Goal: Transaction & Acquisition: Obtain resource

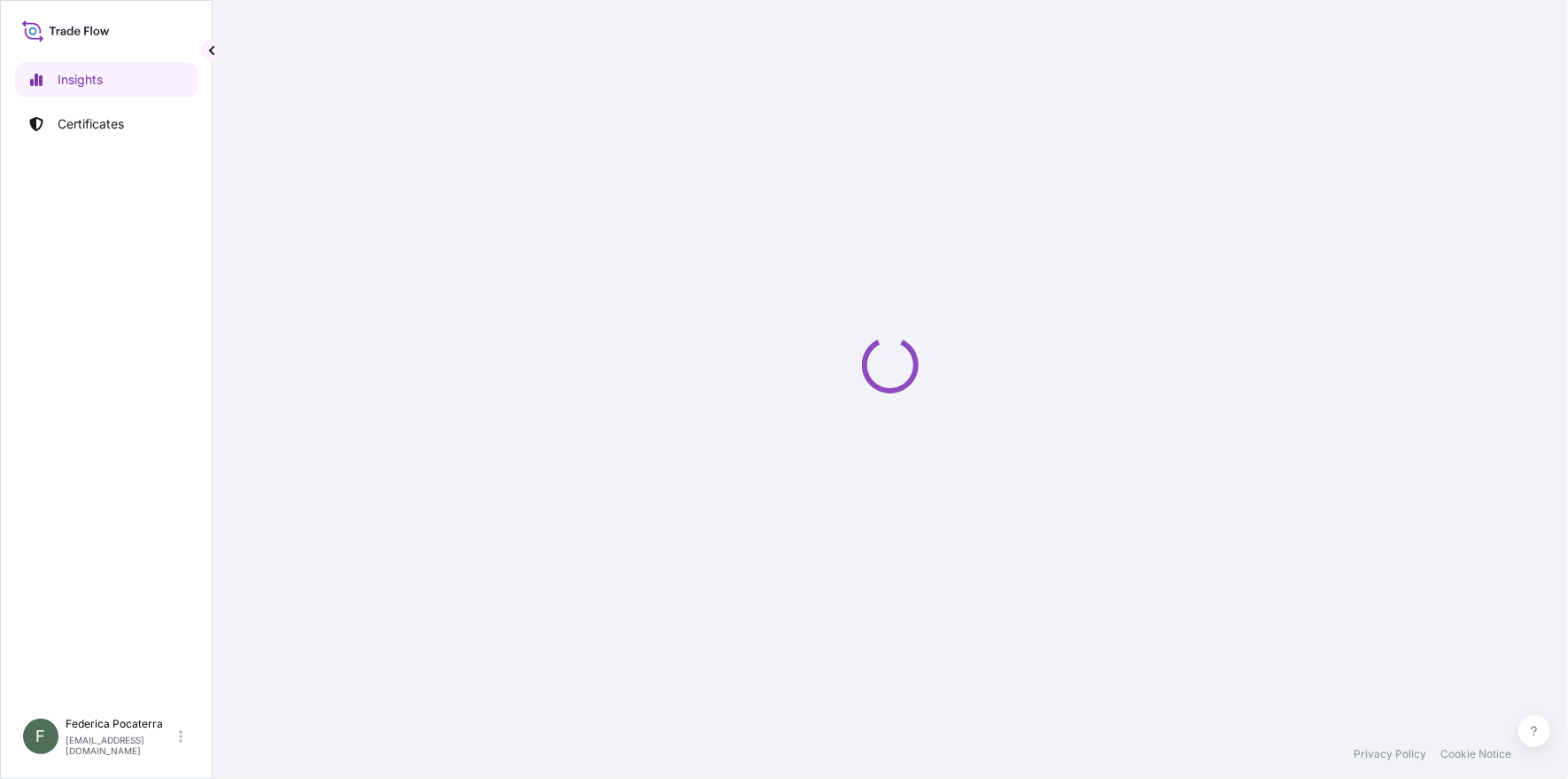
select select "2025"
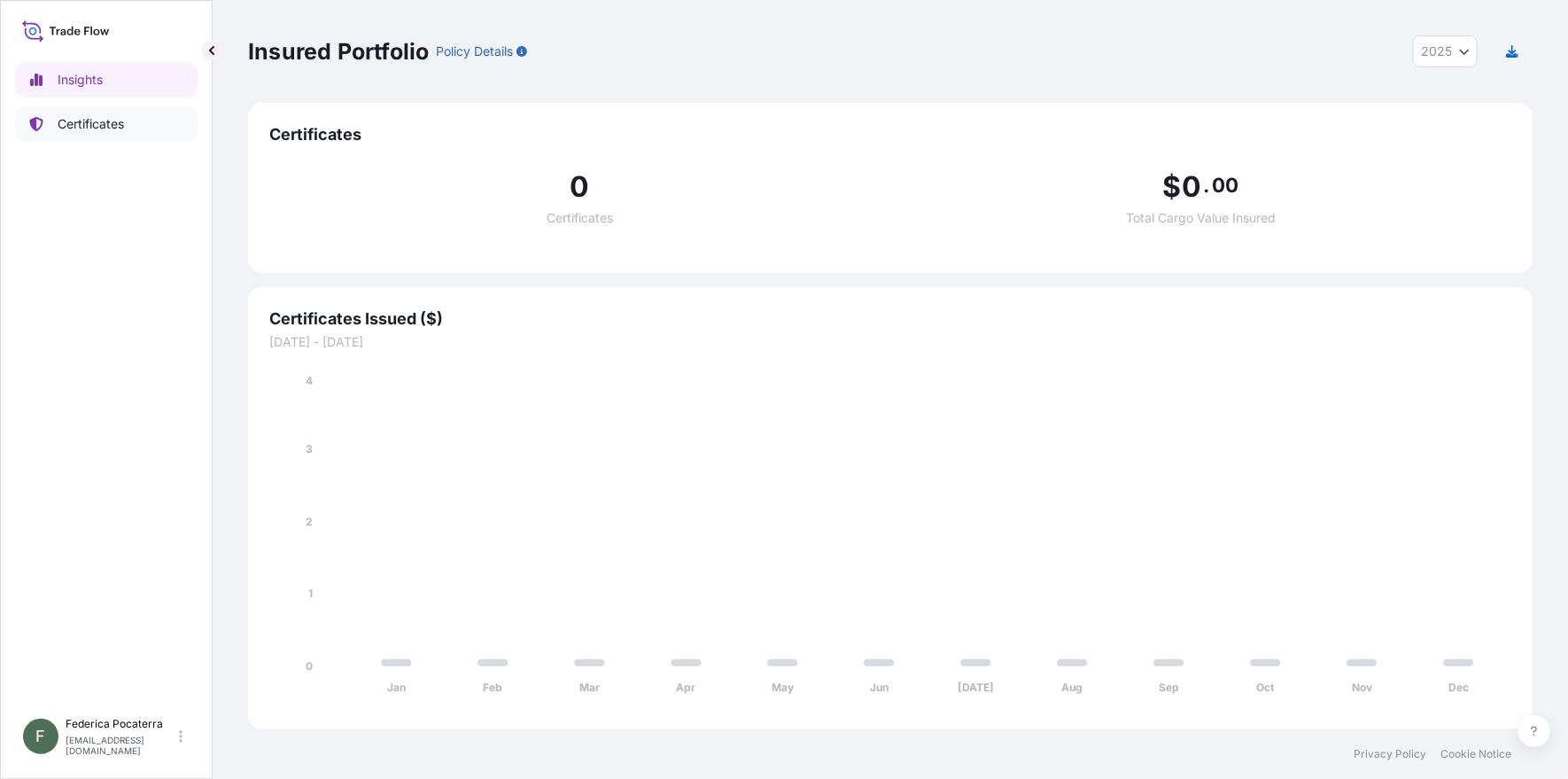
click at [87, 120] on p "Certificates" at bounding box center [91, 124] width 67 height 18
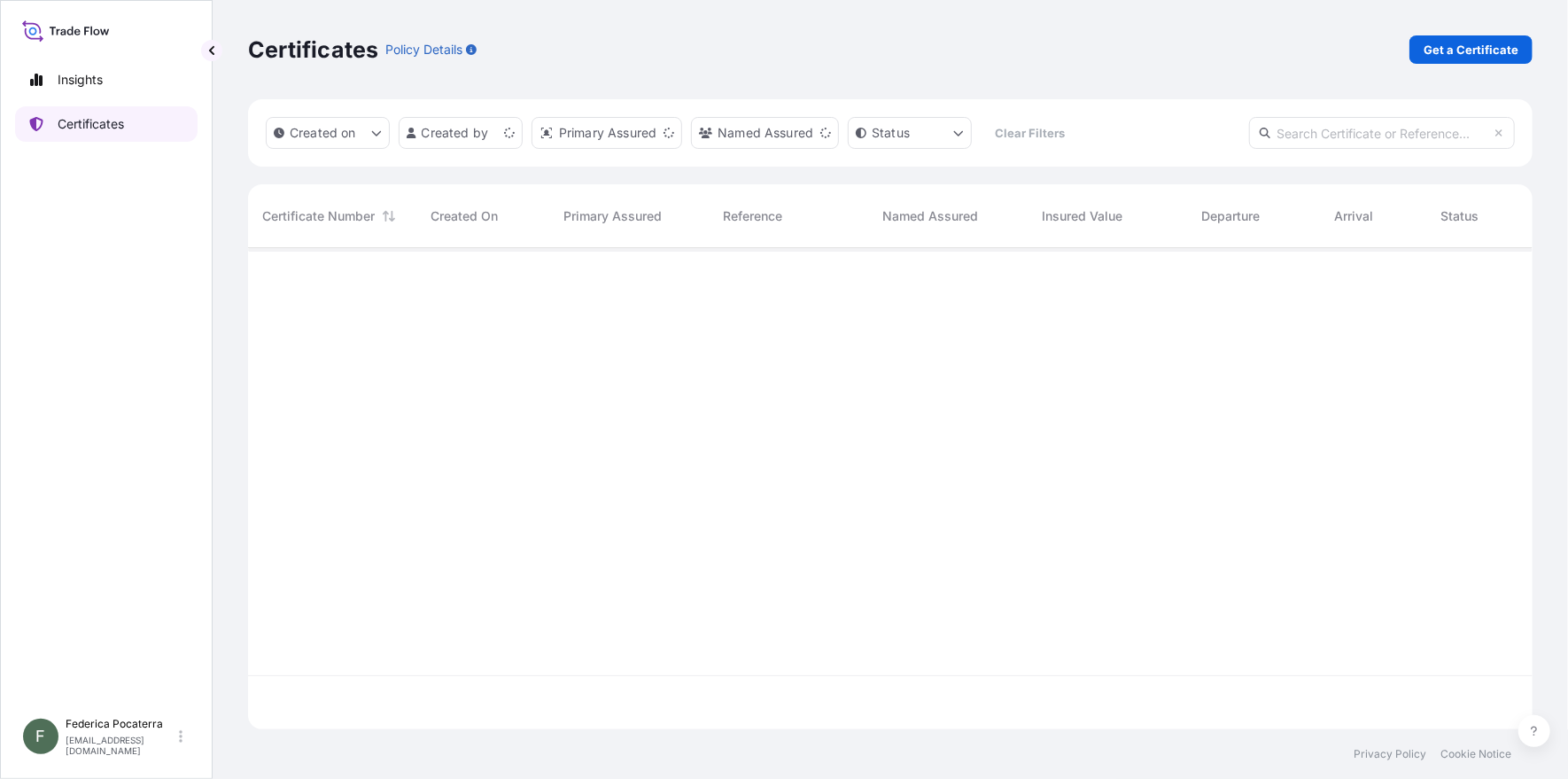
scroll to position [477, 1272]
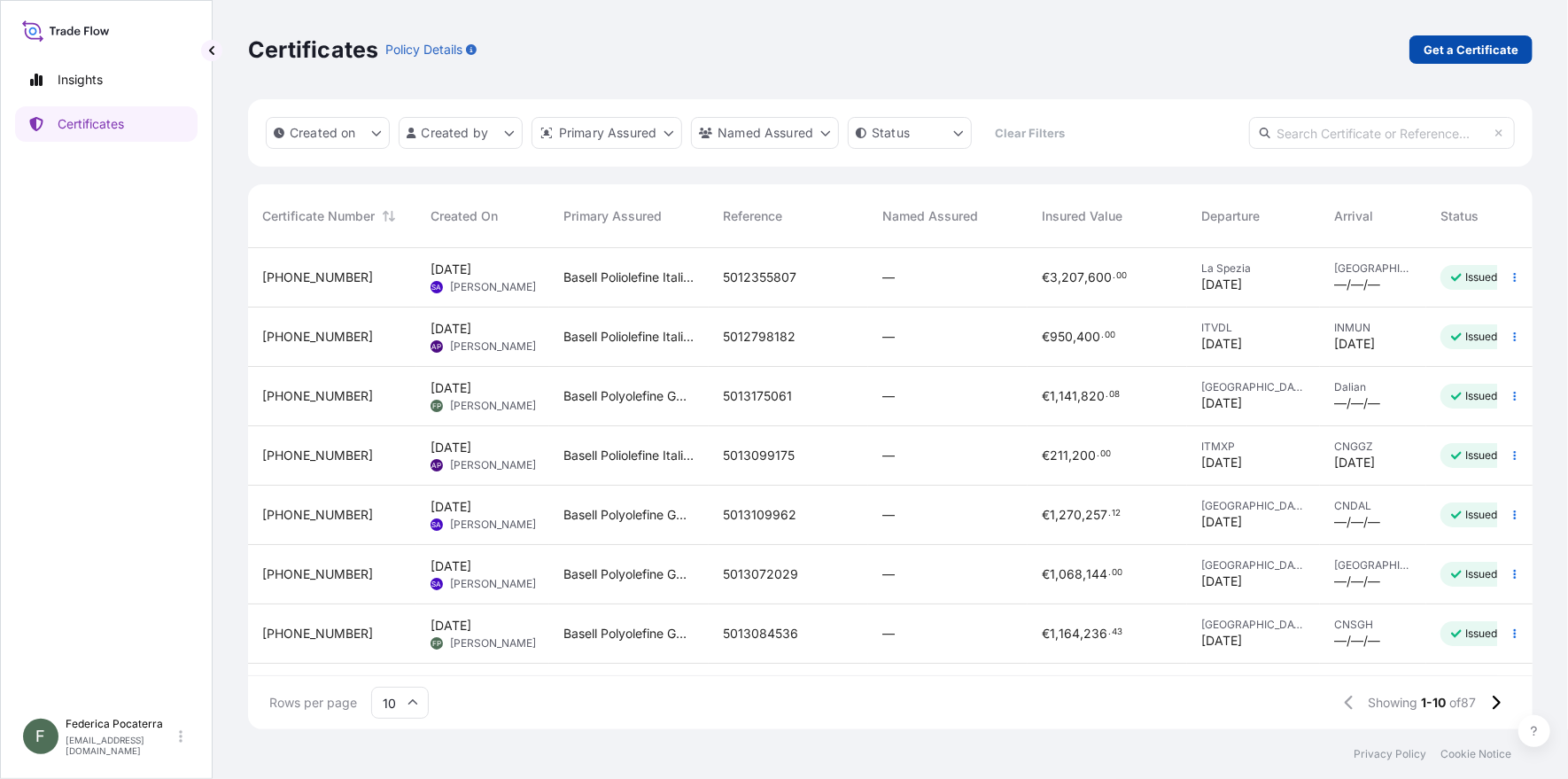
click at [1516, 52] on p "Get a Certificate" at bounding box center [1470, 50] width 95 height 18
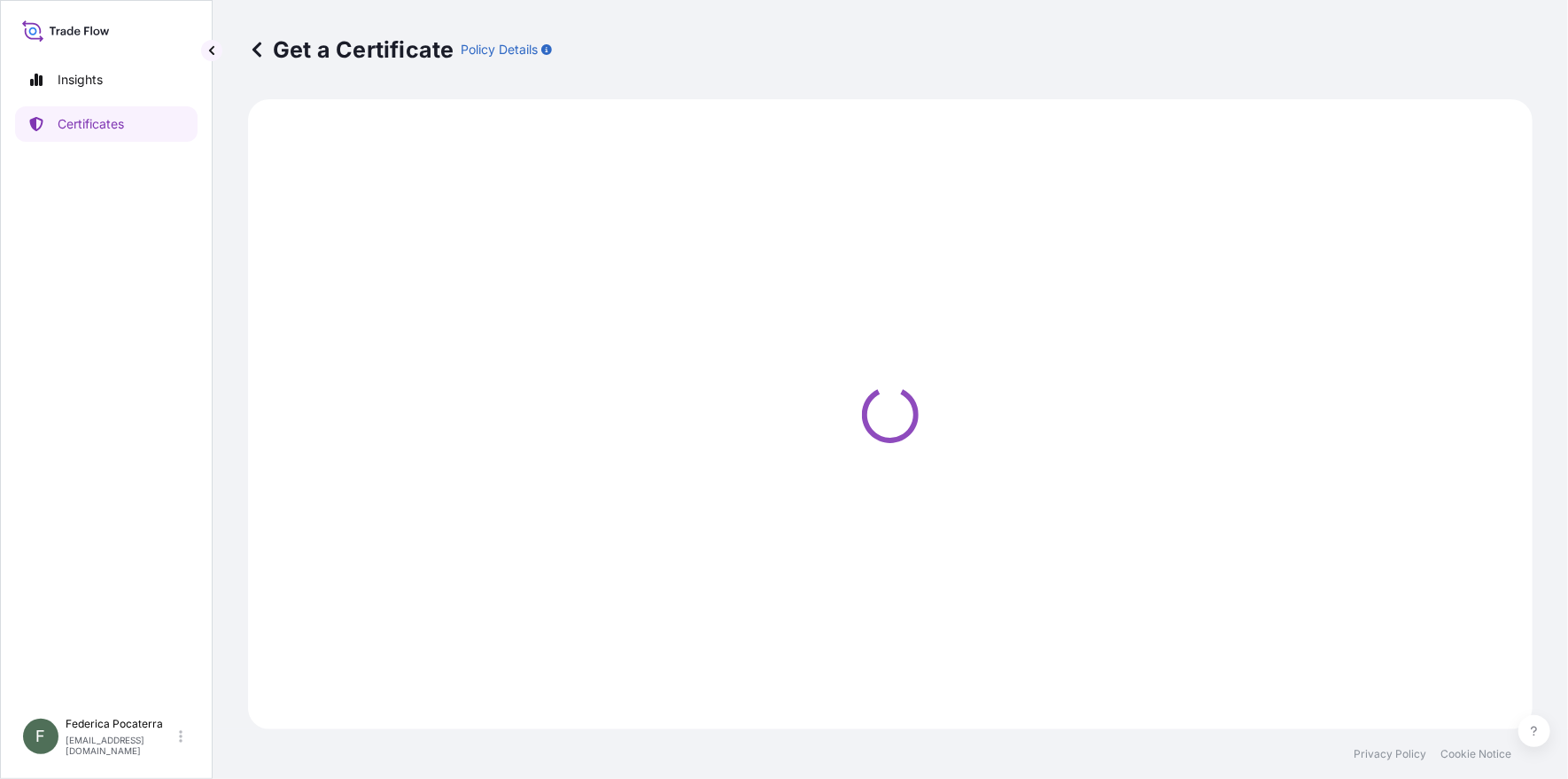
select select "Sea"
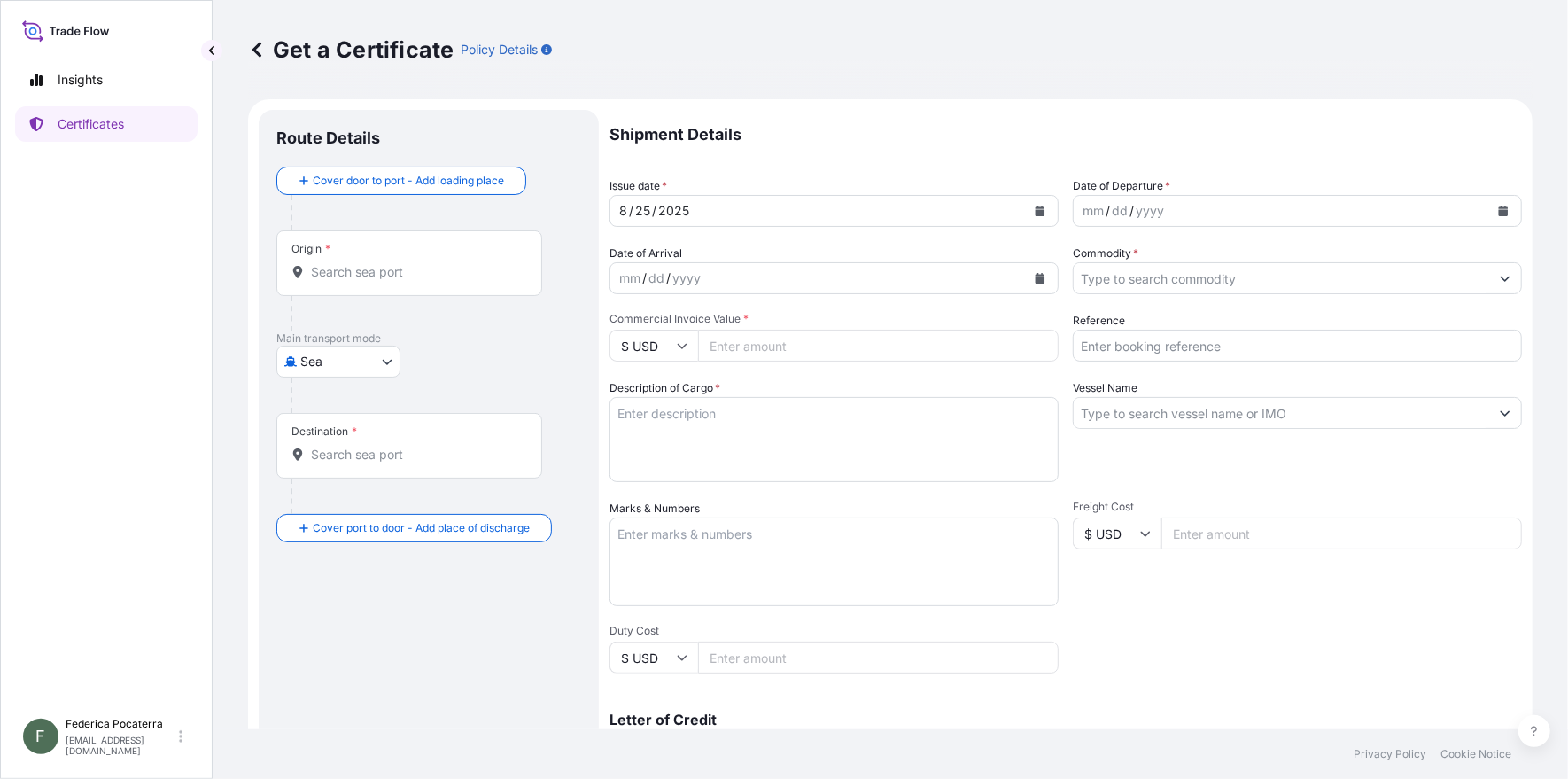
click at [387, 276] on input "Origin *" at bounding box center [416, 272] width 209 height 18
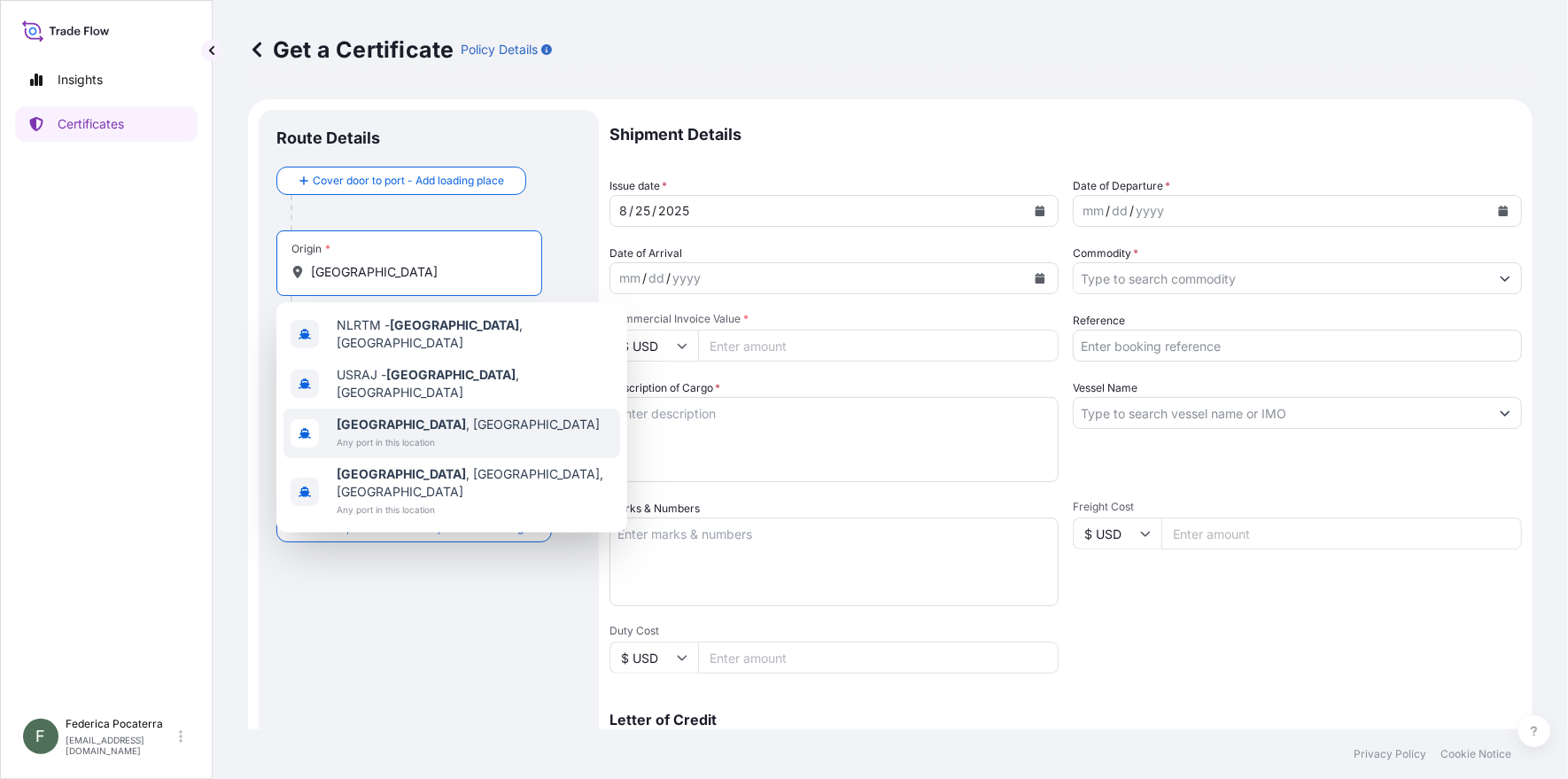
click at [368, 416] on b "[GEOGRAPHIC_DATA]" at bounding box center [401, 423] width 130 height 15
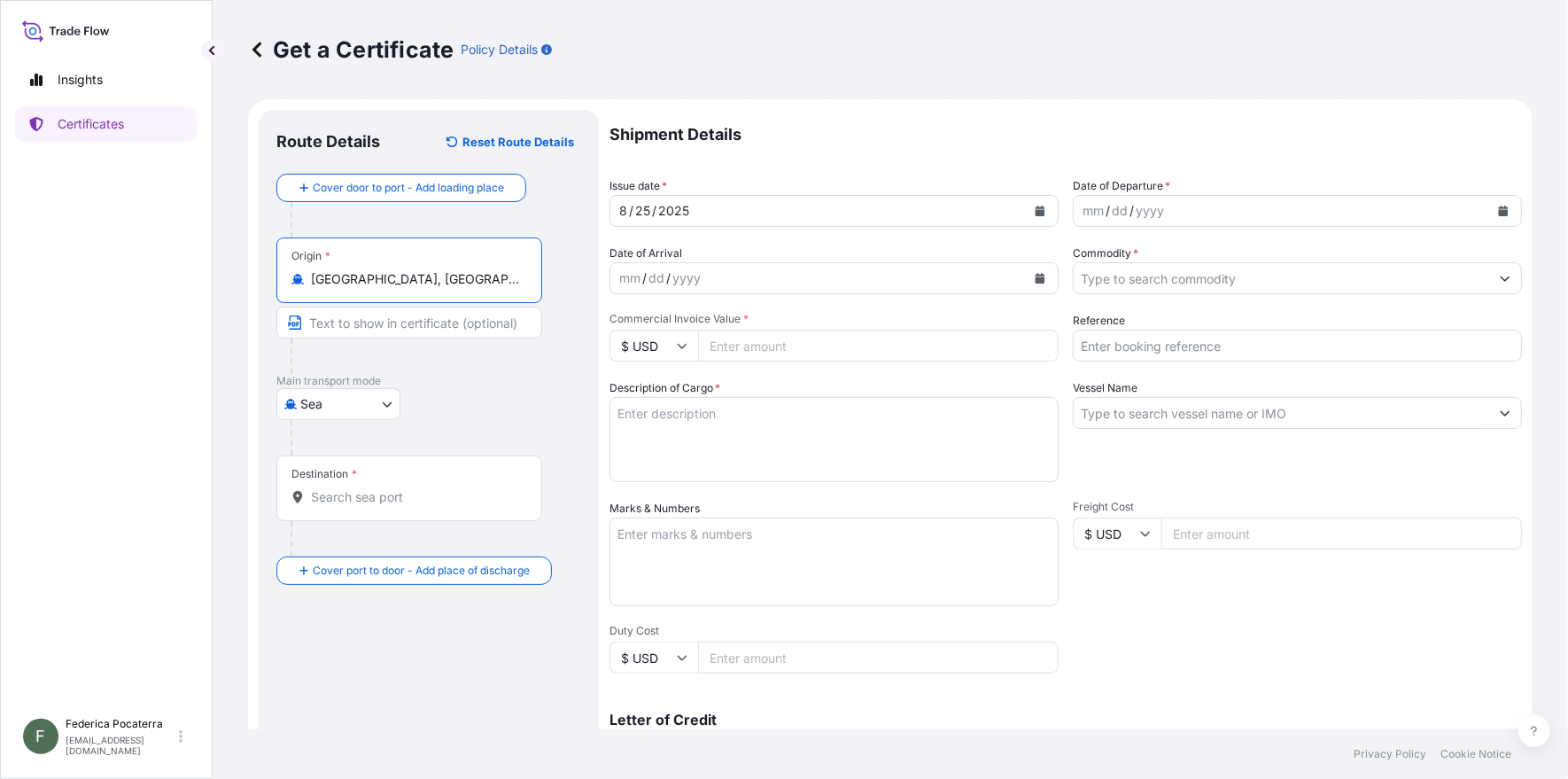
type input "[GEOGRAPHIC_DATA], [GEOGRAPHIC_DATA]"
click at [330, 500] on input "Destination *" at bounding box center [416, 497] width 209 height 18
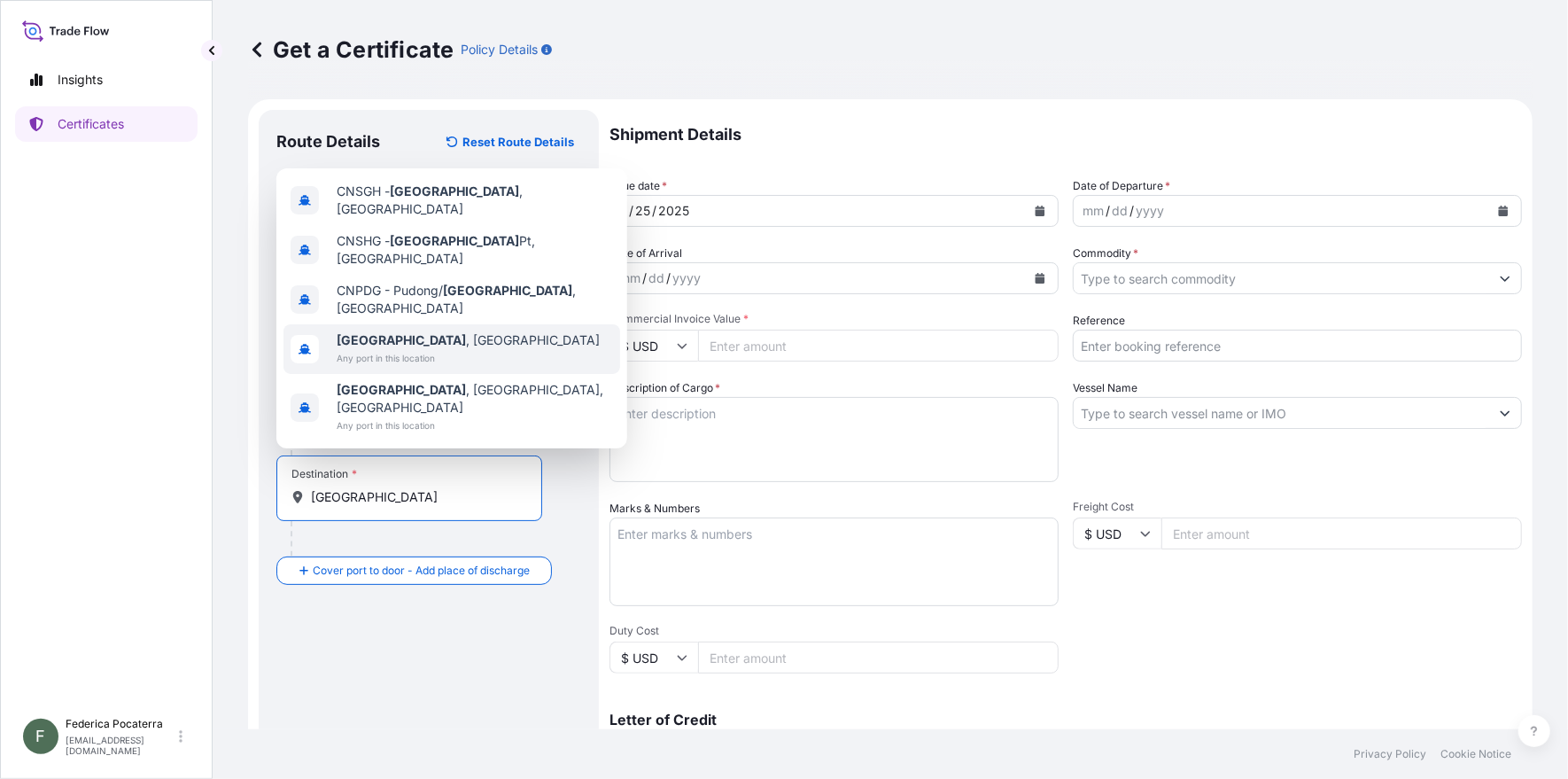
click at [407, 349] on span "[GEOGRAPHIC_DATA] , [GEOGRAPHIC_DATA]" at bounding box center [468, 340] width 263 height 18
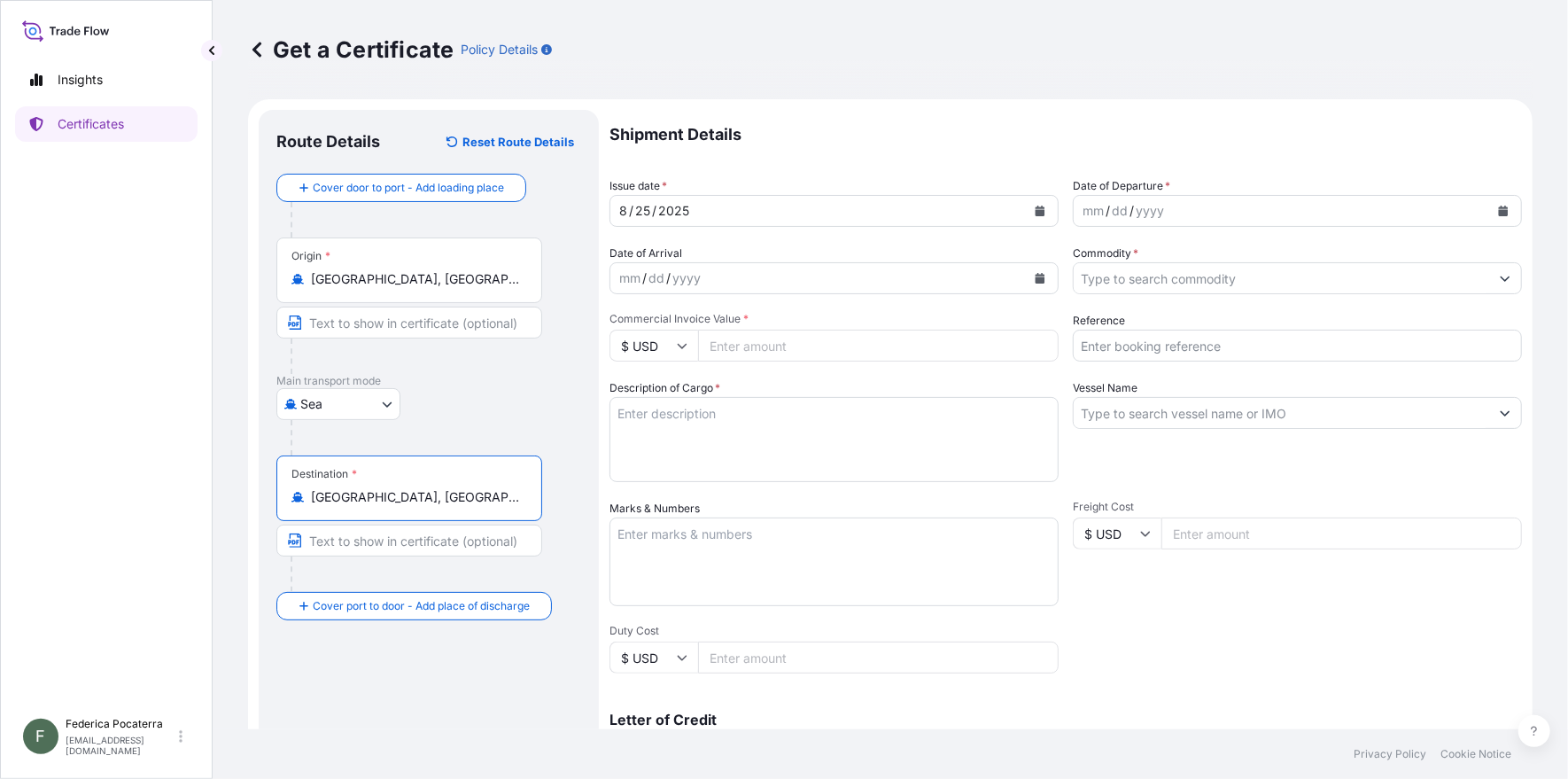
type input "[GEOGRAPHIC_DATA], [GEOGRAPHIC_DATA]"
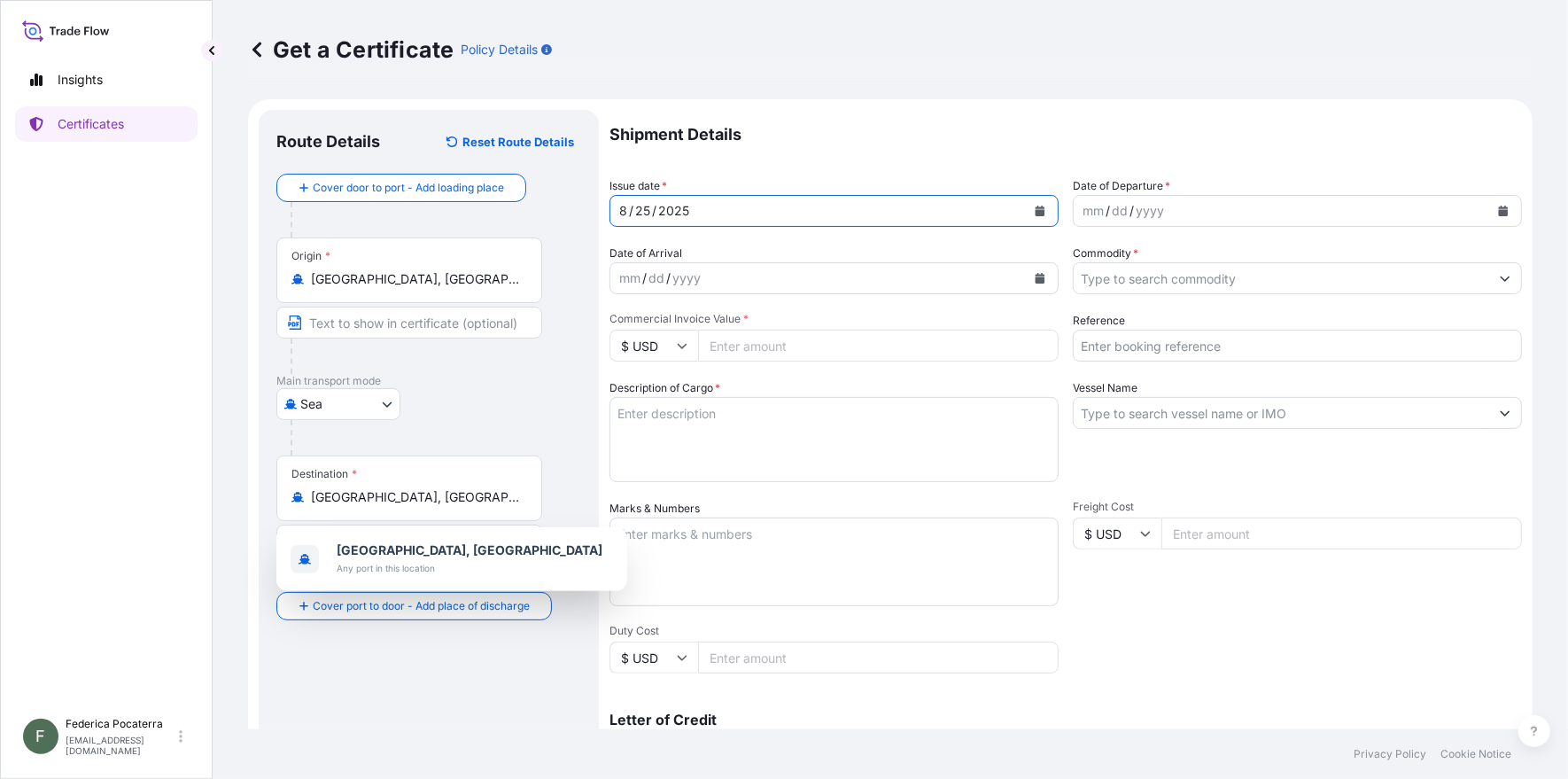
click at [1037, 209] on icon "Calendar" at bounding box center [1040, 210] width 10 height 11
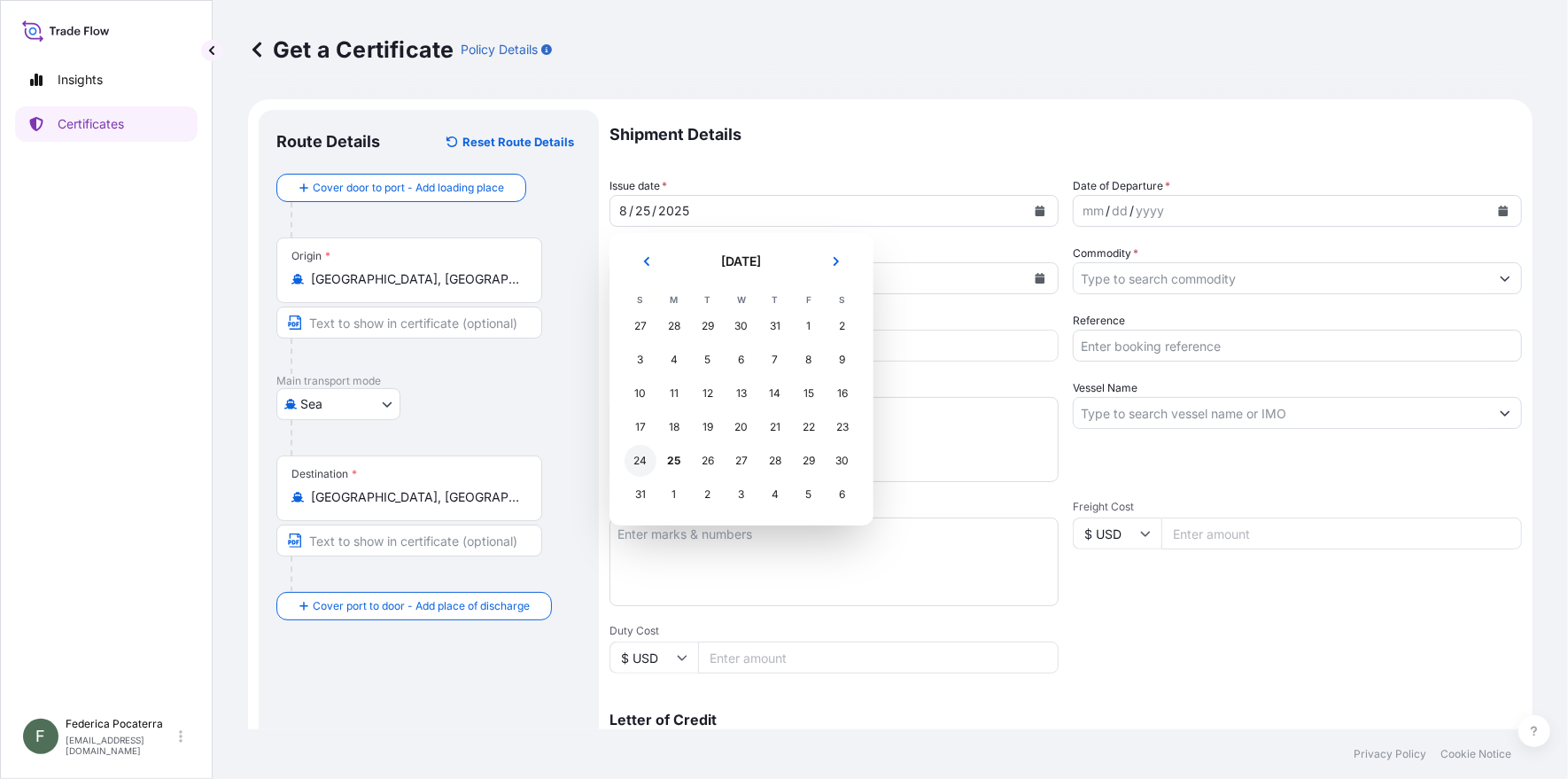
click at [638, 463] on div "24" at bounding box center [640, 461] width 32 height 32
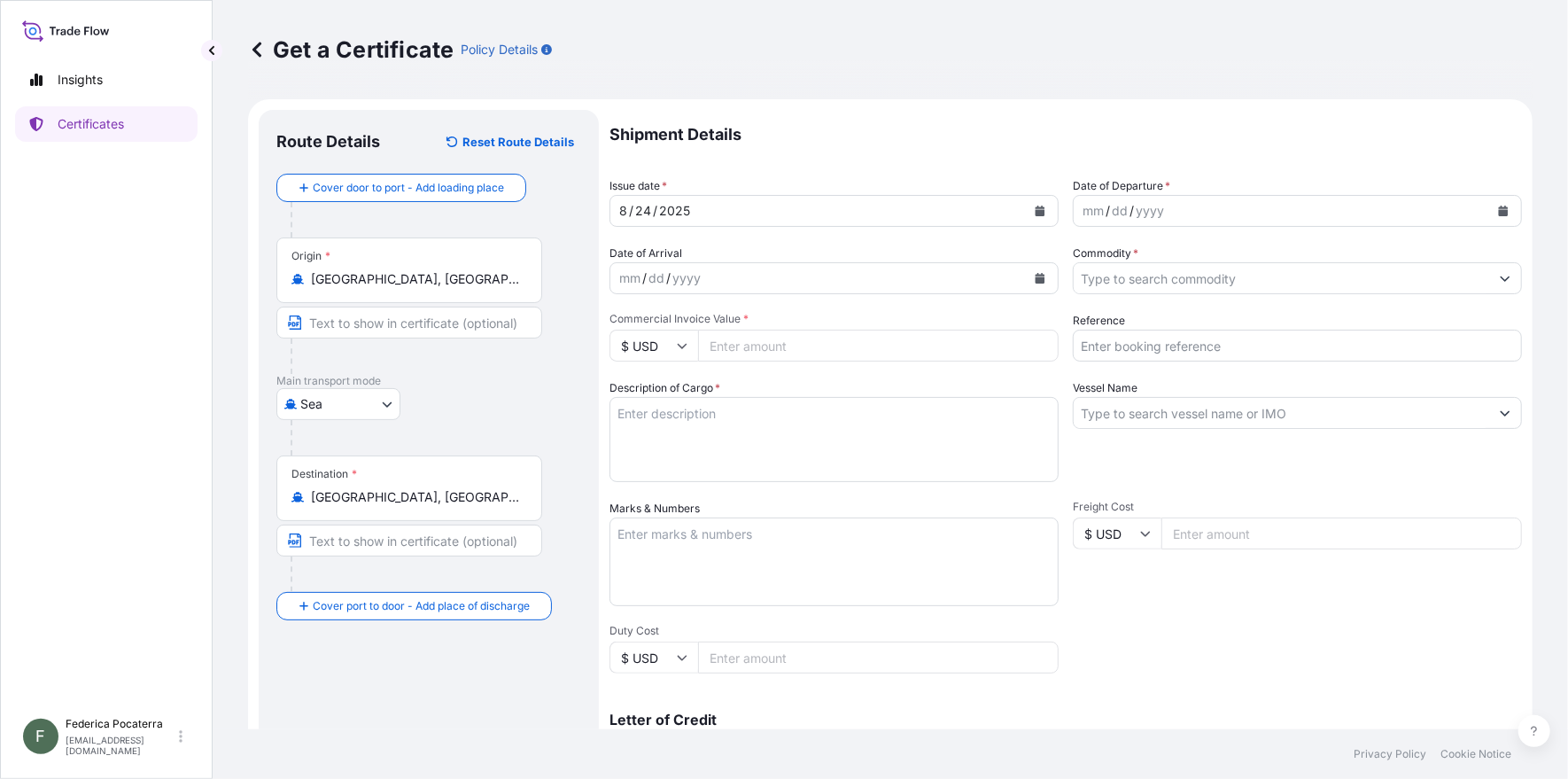
click at [677, 345] on icon at bounding box center [682, 345] width 11 height 11
click at [665, 391] on div "€ EUR" at bounding box center [653, 394] width 75 height 34
type input "€ EUR"
click at [750, 349] on input "Commercial Invoice Value *" at bounding box center [878, 345] width 360 height 32
click at [762, 350] on input "Commercial Invoice Value *" at bounding box center [878, 345] width 360 height 32
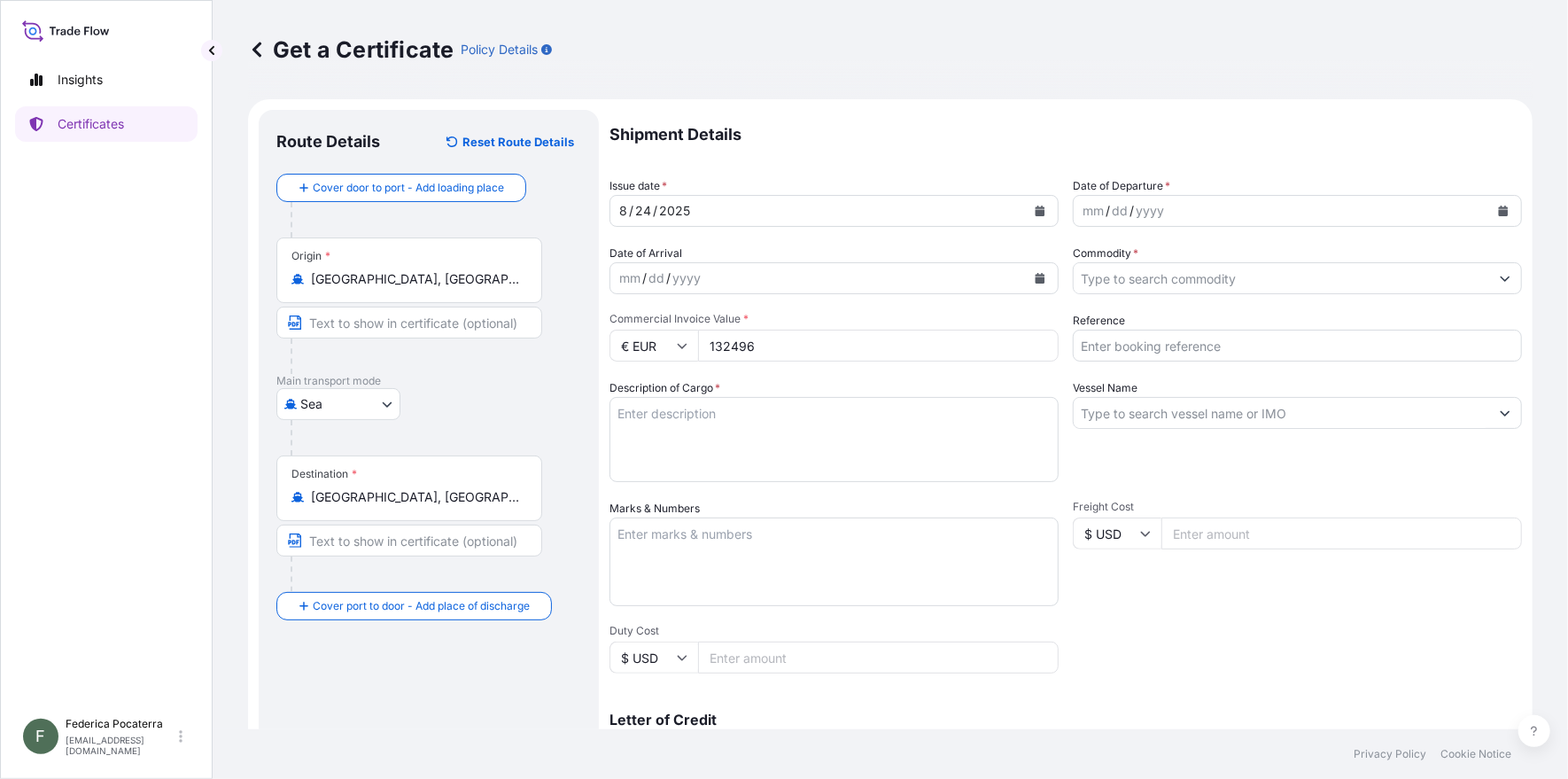
type input "1324960"
type input "1324960.25"
click at [858, 412] on textarea "Description of Cargo *" at bounding box center [834, 439] width 449 height 85
click at [645, 410] on textarea "Description of Cargo *" at bounding box center [834, 439] width 449 height 85
click at [656, 414] on textarea "Description of Cargo *" at bounding box center [834, 439] width 449 height 85
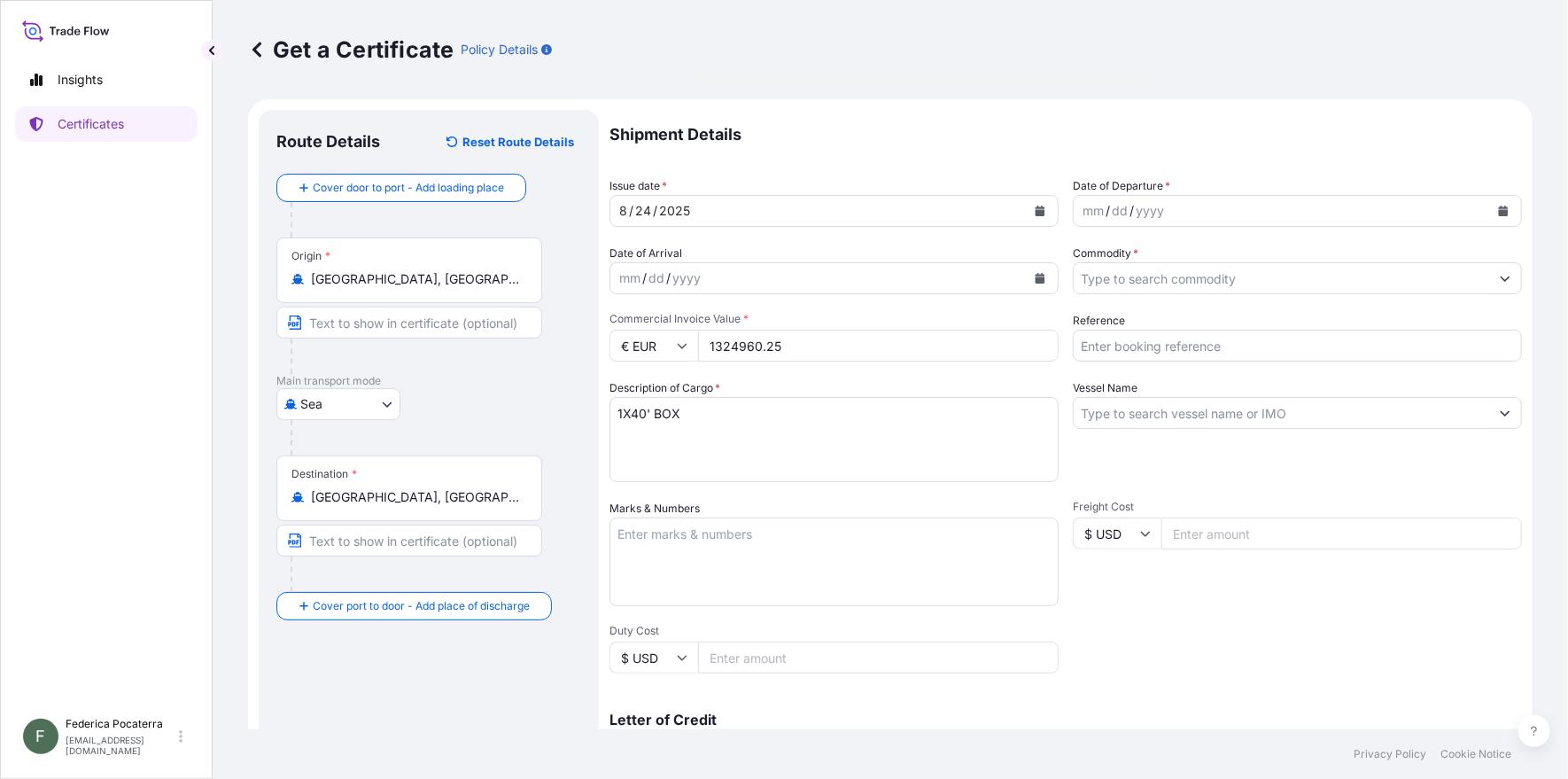
click at [754, 416] on textarea "1X40' BOX" at bounding box center [834, 439] width 449 height 85
paste textarea "TCLU 4159051"
click at [679, 410] on textarea "1X40' BOXTCLU 4159051" at bounding box center [834, 439] width 449 height 85
click at [683, 408] on textarea "1X40' BOX TCLU 4159051" at bounding box center [834, 439] width 449 height 85
click at [779, 408] on textarea "1X40' BOX "TCLU 4159051" at bounding box center [834, 439] width 449 height 85
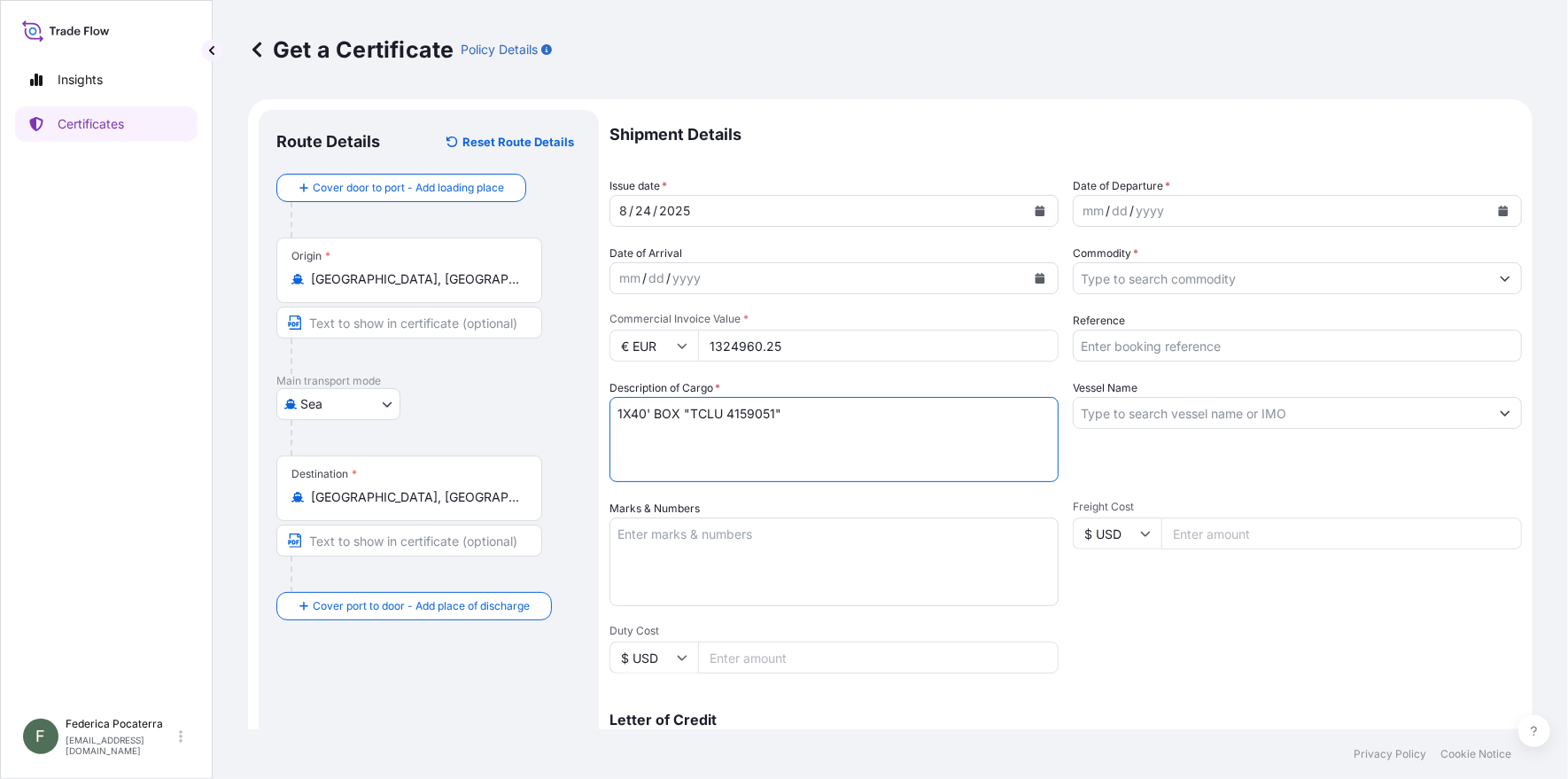
click at [844, 416] on textarea "1X40' BOX "TCLU 4159051"" at bounding box center [834, 439] width 449 height 85
click at [944, 416] on textarea "1X40' BOX "TCLU 4159051" SAID TO CONTAIN N°" at bounding box center [834, 439] width 449 height 85
click at [746, 430] on textarea "1X40' BOX "TCLU 4159051" SAID TO CONTAIN N°100 STEEL DRUMS OF" at bounding box center [834, 439] width 449 height 85
click at [1041, 410] on textarea "1X40' BOX "TCLU 4159051" SAID TO CONTAIN N°100 STEEL DRUMS OF" at bounding box center [834, 439] width 449 height 85
paste textarea "Z 501 AVANT CATALYST"
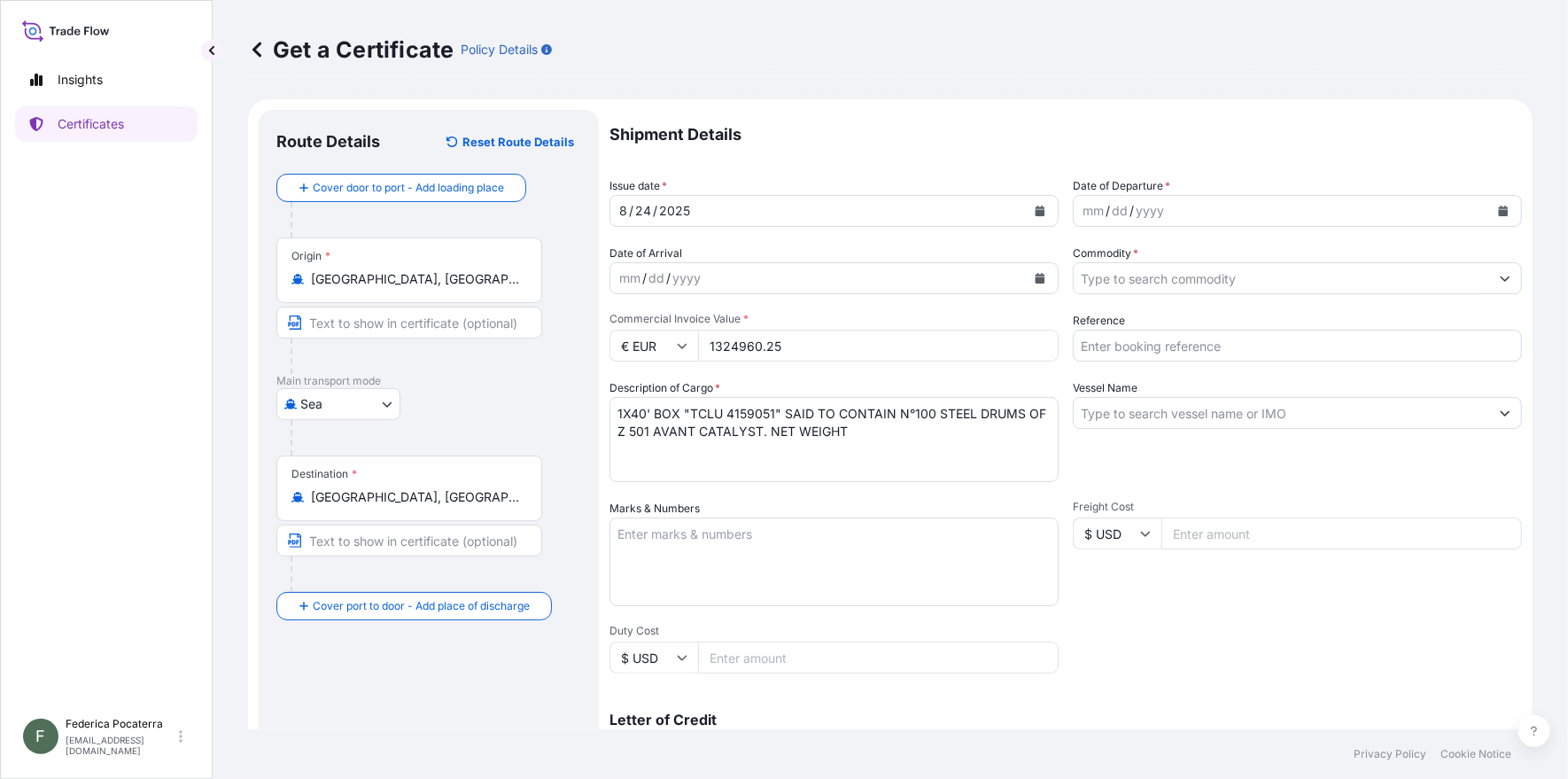
click at [870, 432] on textarea "1X40' BOX "TCLU 4159051" SAID TO CONTAIN N°100 STEEL DRUMS OF Z 501 AVANT CATAL…" at bounding box center [834, 439] width 449 height 85
click at [848, 428] on textarea "1X40' BOX "TCLU 4159051" SAID TO CONTAIN N°100 STEEL DRUMS OF Z 501 AVANT CATAL…" at bounding box center [834, 439] width 449 height 85
paste textarea "4.999,85"
click at [883, 432] on textarea "1X40' BOX "TCLU 4159051" SAID TO CONTAIN N°100 STEEL DRUMS OF Z 501 AVANT CATAL…" at bounding box center [834, 439] width 449 height 85
type textarea "1X40' BOX "TCLU 4159051" SAID TO CONTAIN N°100 STEEL DRUMS OF Z 501 AVANT CATAL…"
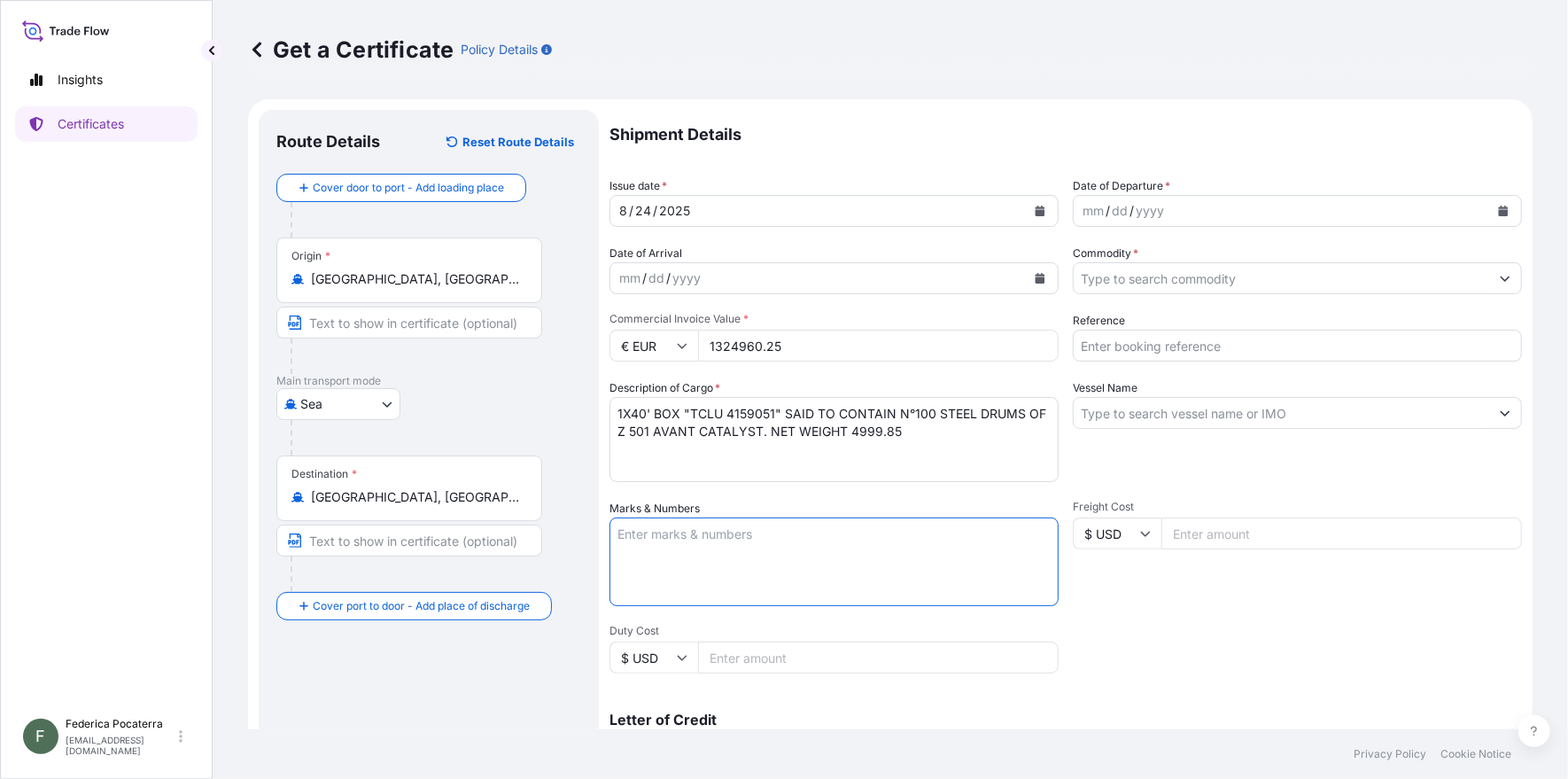
click at [664, 542] on textarea "Marks & Numbers" at bounding box center [834, 562] width 449 height 89
click at [1498, 206] on icon "Calendar" at bounding box center [1503, 210] width 11 height 11
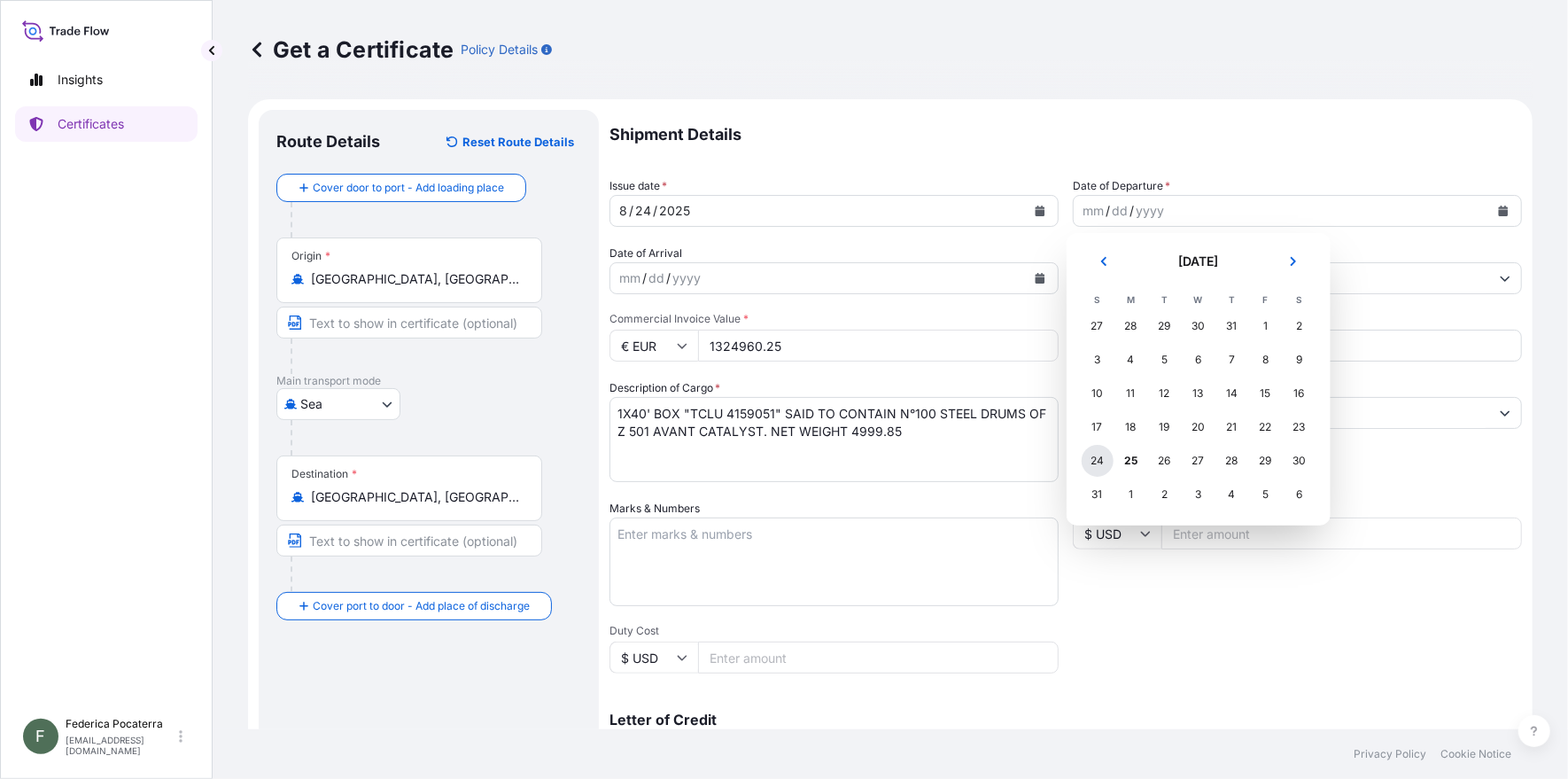
click at [1096, 459] on div "24" at bounding box center [1097, 461] width 32 height 32
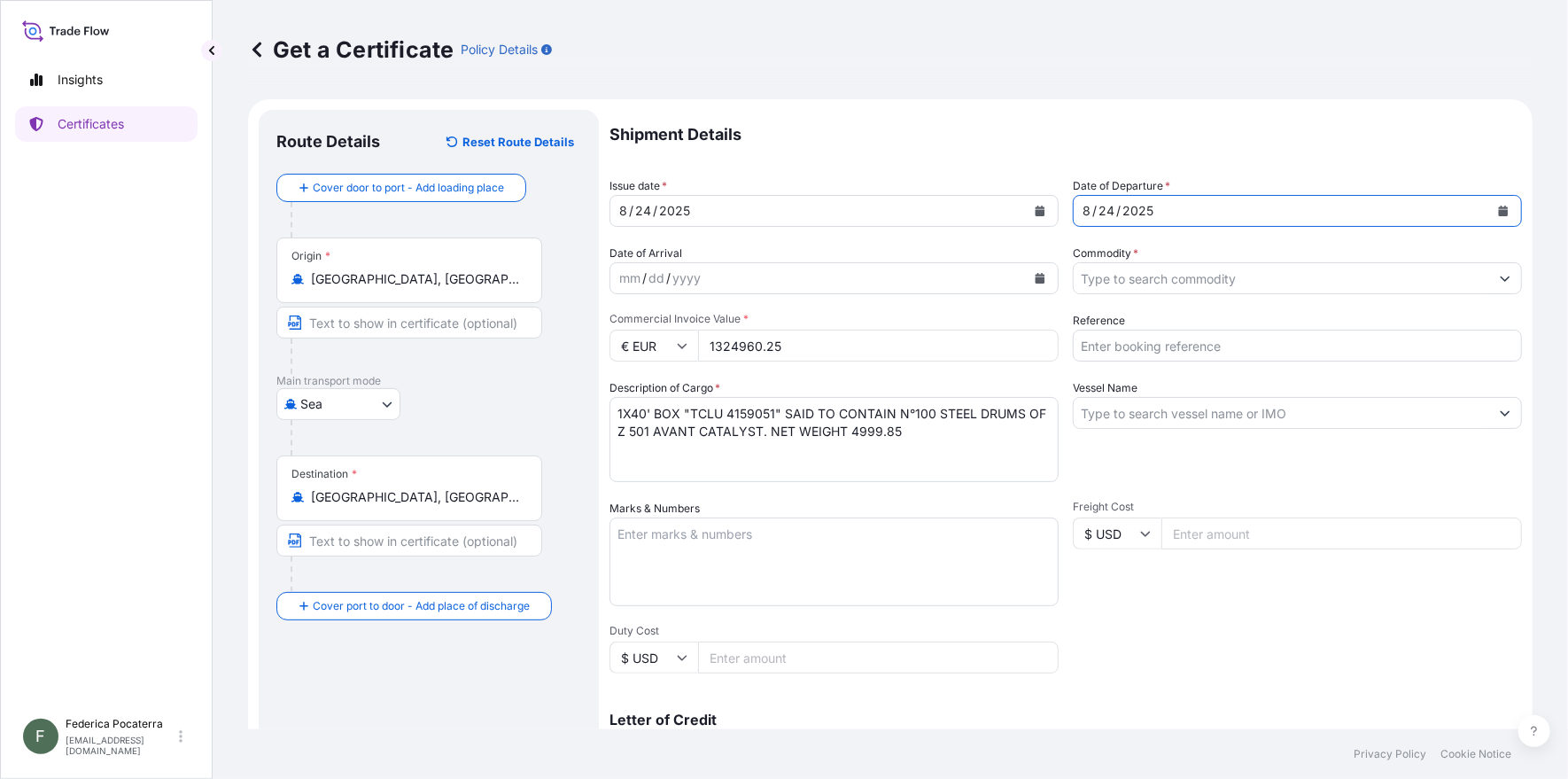
click at [1125, 285] on input "Commodity *" at bounding box center [1281, 278] width 416 height 32
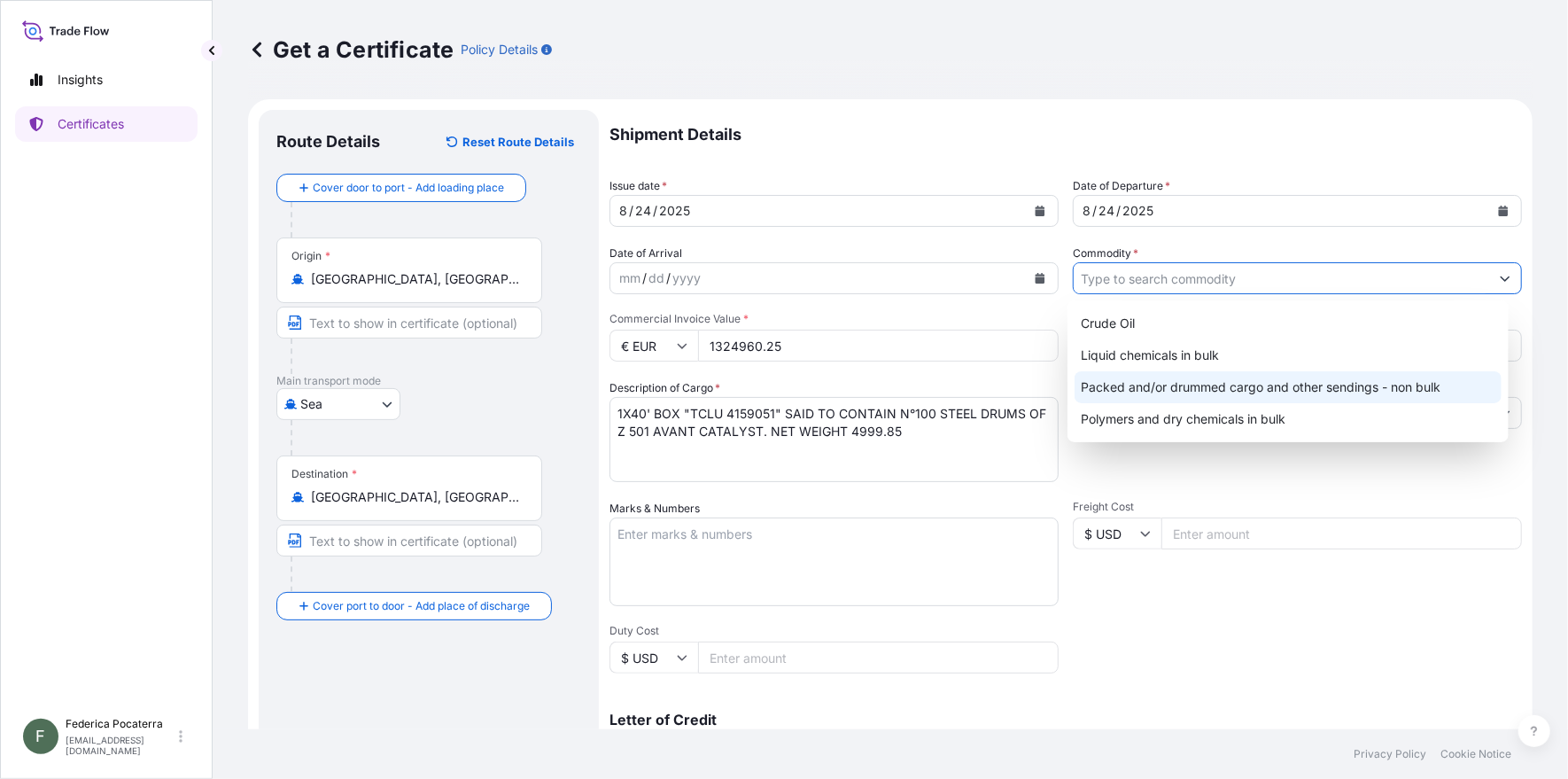
click at [1176, 381] on div "Packed and/or drummed cargo and other sendings - non bulk" at bounding box center [1288, 387] width 427 height 32
type input "Packed and/or drummed cargo and other sendings - non bulk"
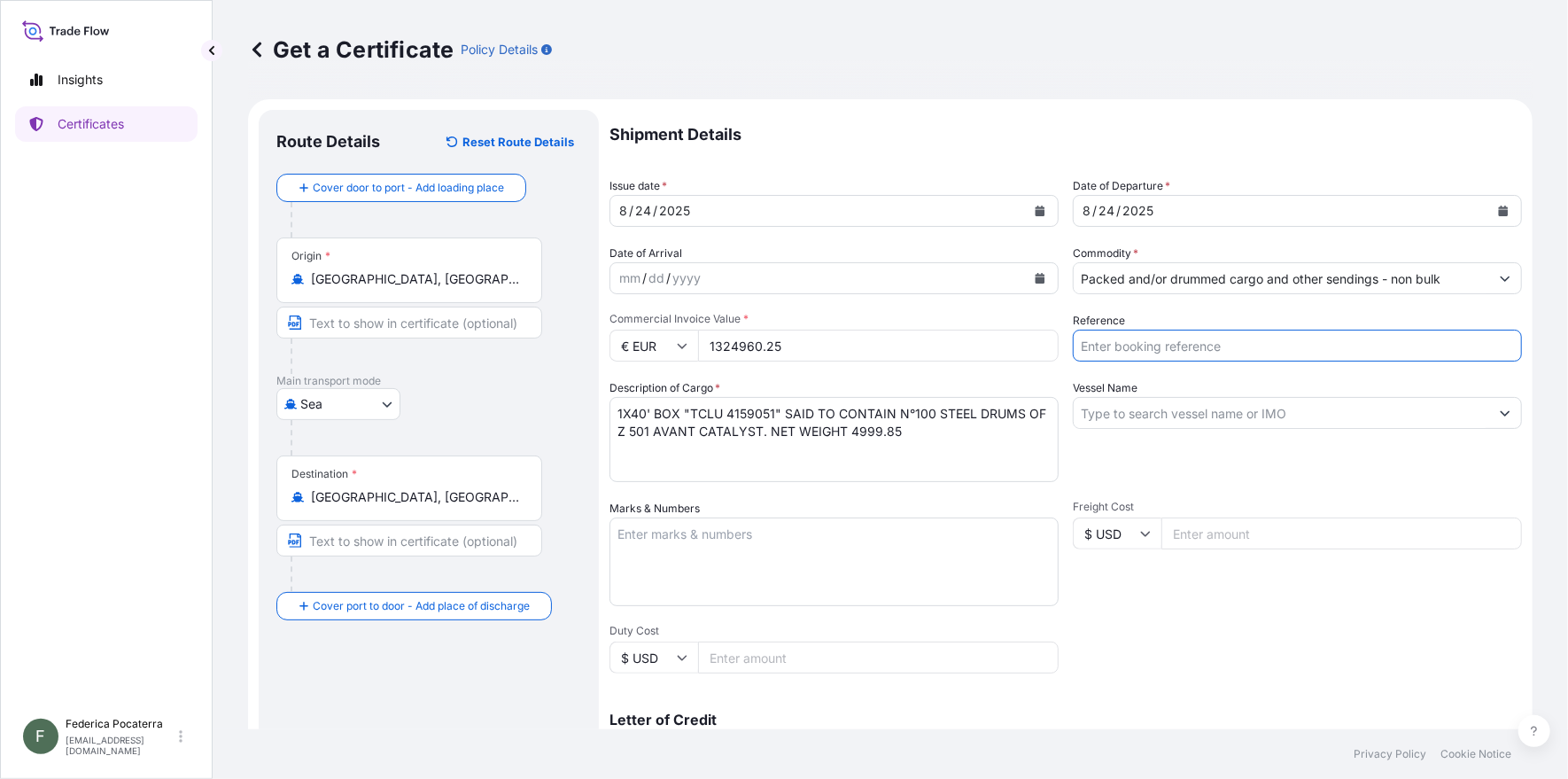
click at [1122, 346] on input "Reference" at bounding box center [1297, 345] width 449 height 32
click at [1136, 344] on input "Reference" at bounding box center [1297, 345] width 449 height 32
paste input "5013212869"
type input "5013212869"
click at [1112, 416] on input "Vessel Name" at bounding box center [1281, 413] width 416 height 32
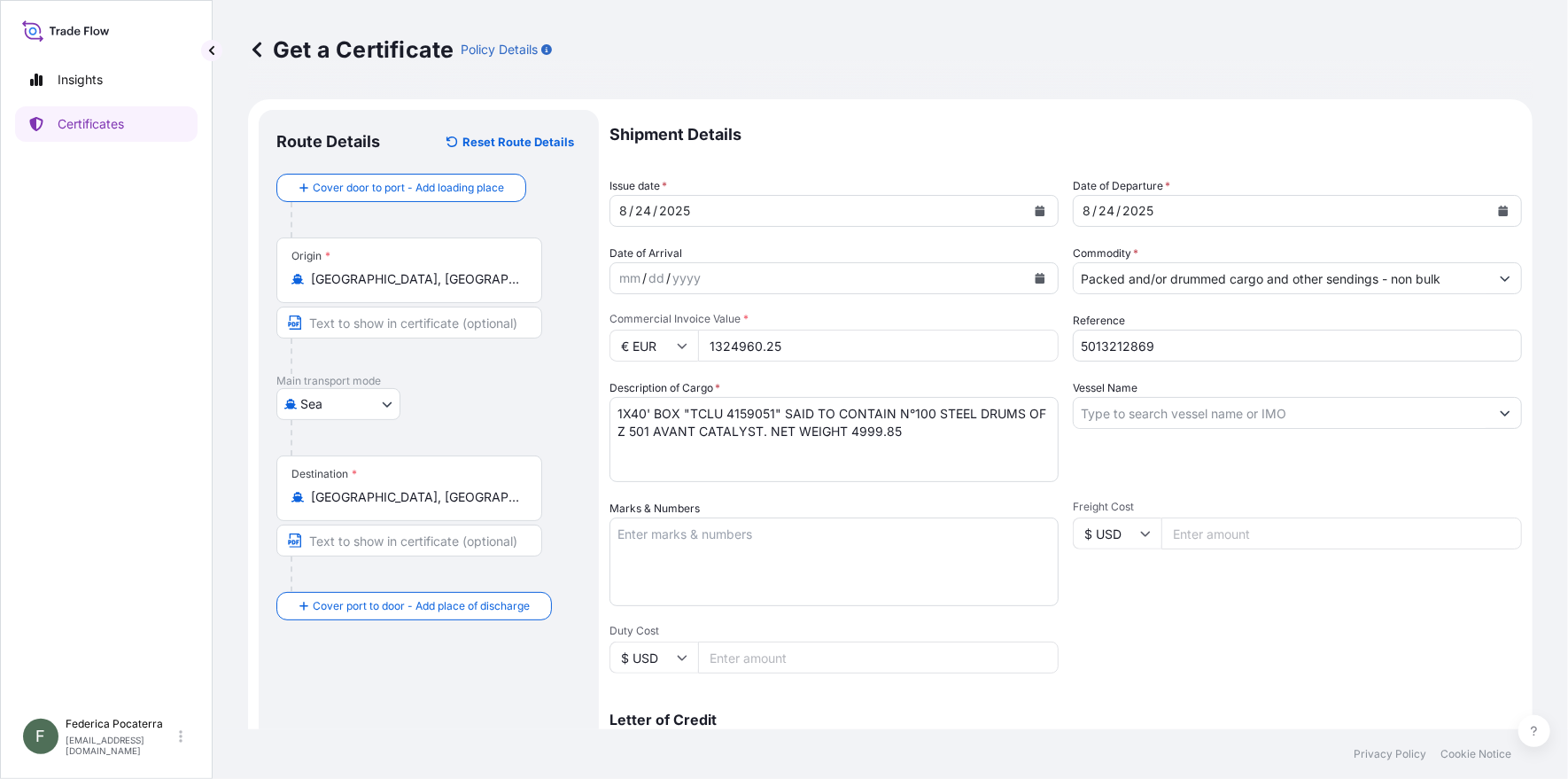
click at [1114, 416] on input "Vessel Name" at bounding box center [1281, 413] width 416 height 32
paste input "BERLIN MAERSK"
click at [1196, 421] on input "BERLIN MAERSK" at bounding box center [1281, 413] width 416 height 32
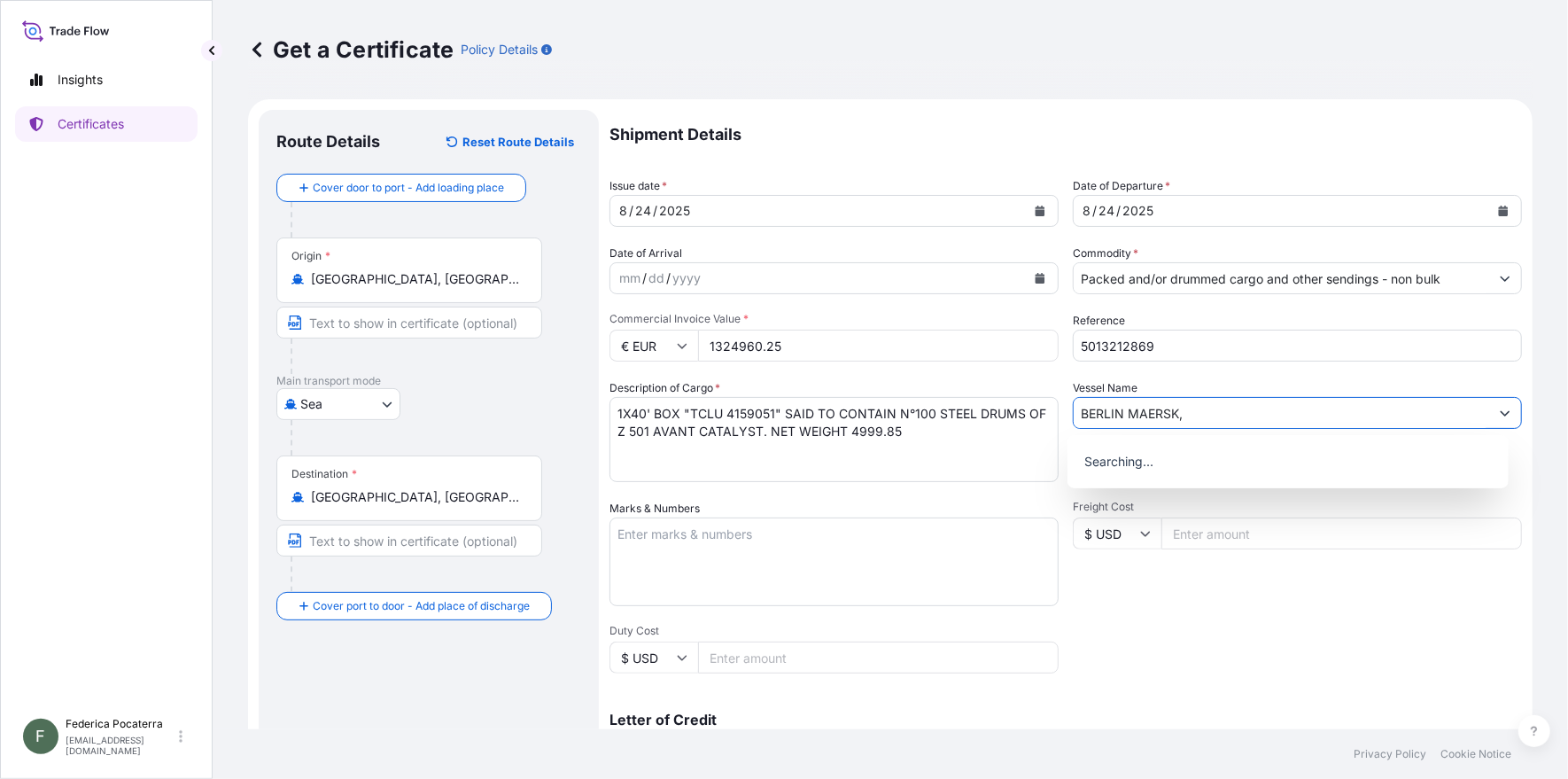
paste input "534E"
click at [1223, 420] on input "BERLIN MAERSK, 534E" at bounding box center [1281, 413] width 416 height 32
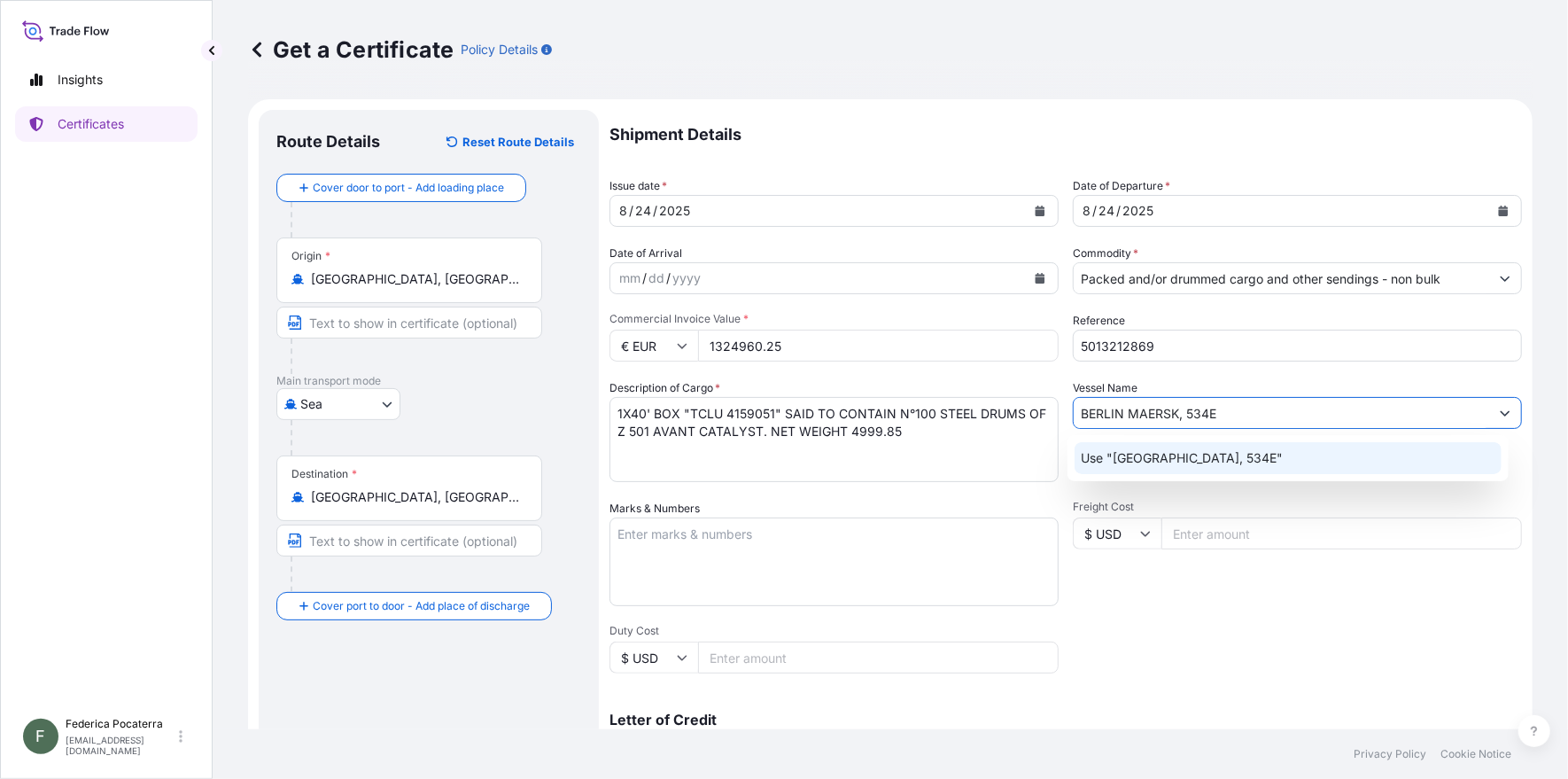
click at [1152, 458] on p "Use "[GEOGRAPHIC_DATA], 534E"" at bounding box center [1182, 458] width 201 height 18
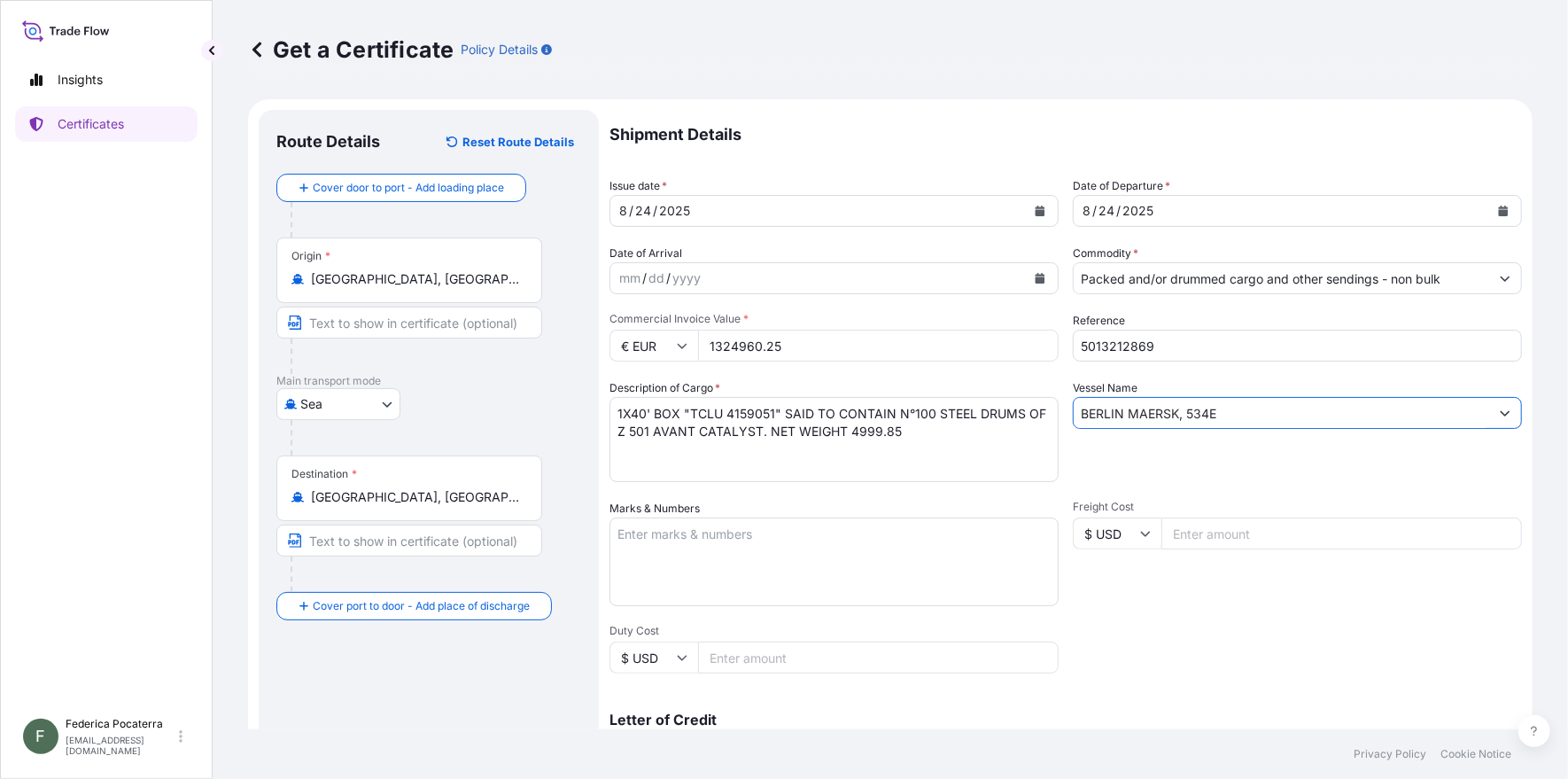
type input "BERLIN MAERSK, 534E"
click at [626, 533] on textarea "Marks & Numbers" at bounding box center [834, 562] width 449 height 89
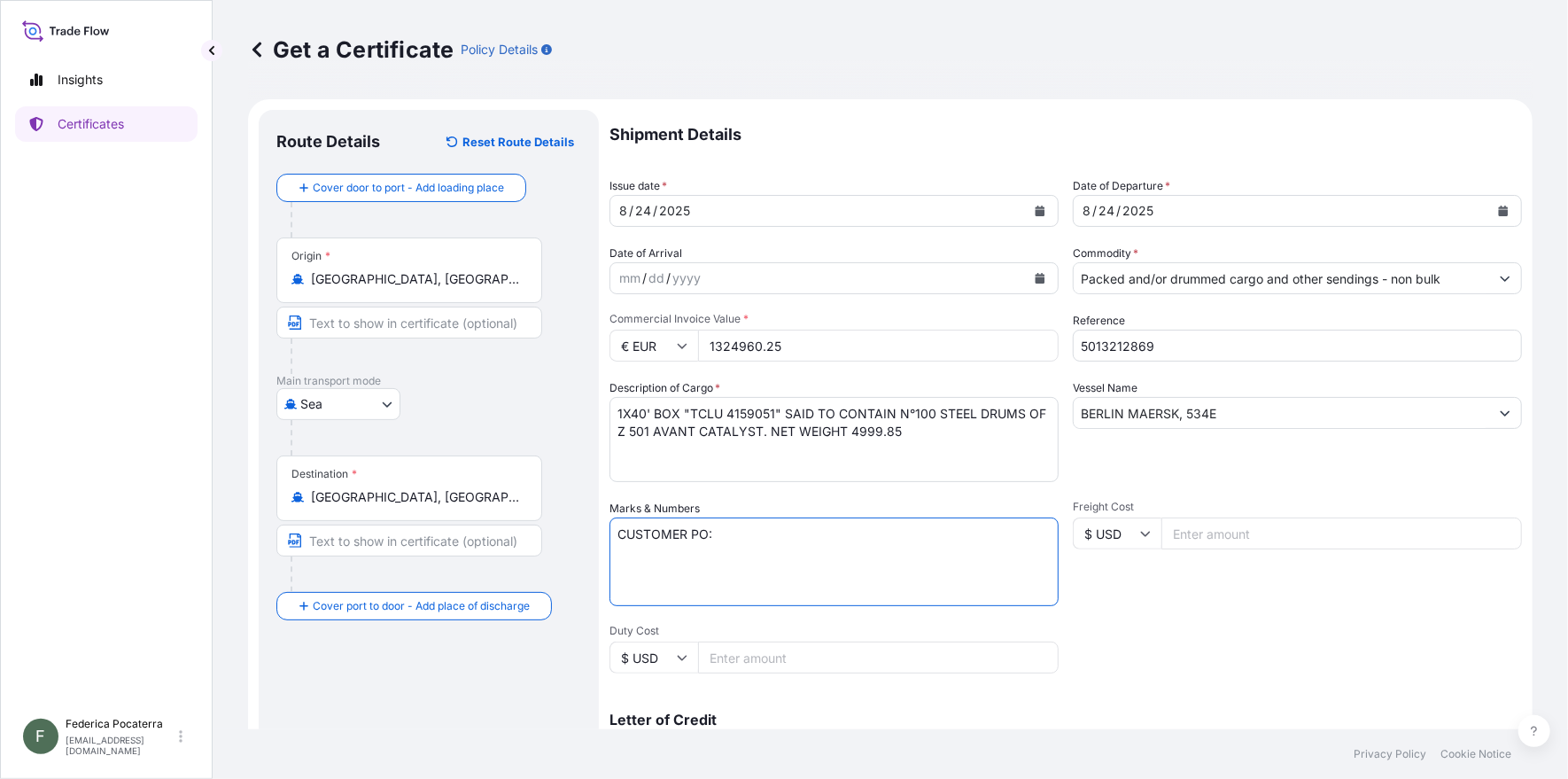
click at [737, 531] on textarea "CUSTOMER PO:" at bounding box center [834, 562] width 449 height 89
paste textarea "ABEIE2025-0803.GX"
type textarea "CUSTOMER PO: ABEIE2025-0803.GX FREIGHT PREPAID"
drag, startPoint x: 724, startPoint y: 556, endPoint x: 613, endPoint y: 563, distance: 111.2
click at [613, 563] on textarea "CUSTOMER PO: ABEIE2025-0803.GX FREIGHT PREPAID" at bounding box center [834, 562] width 449 height 89
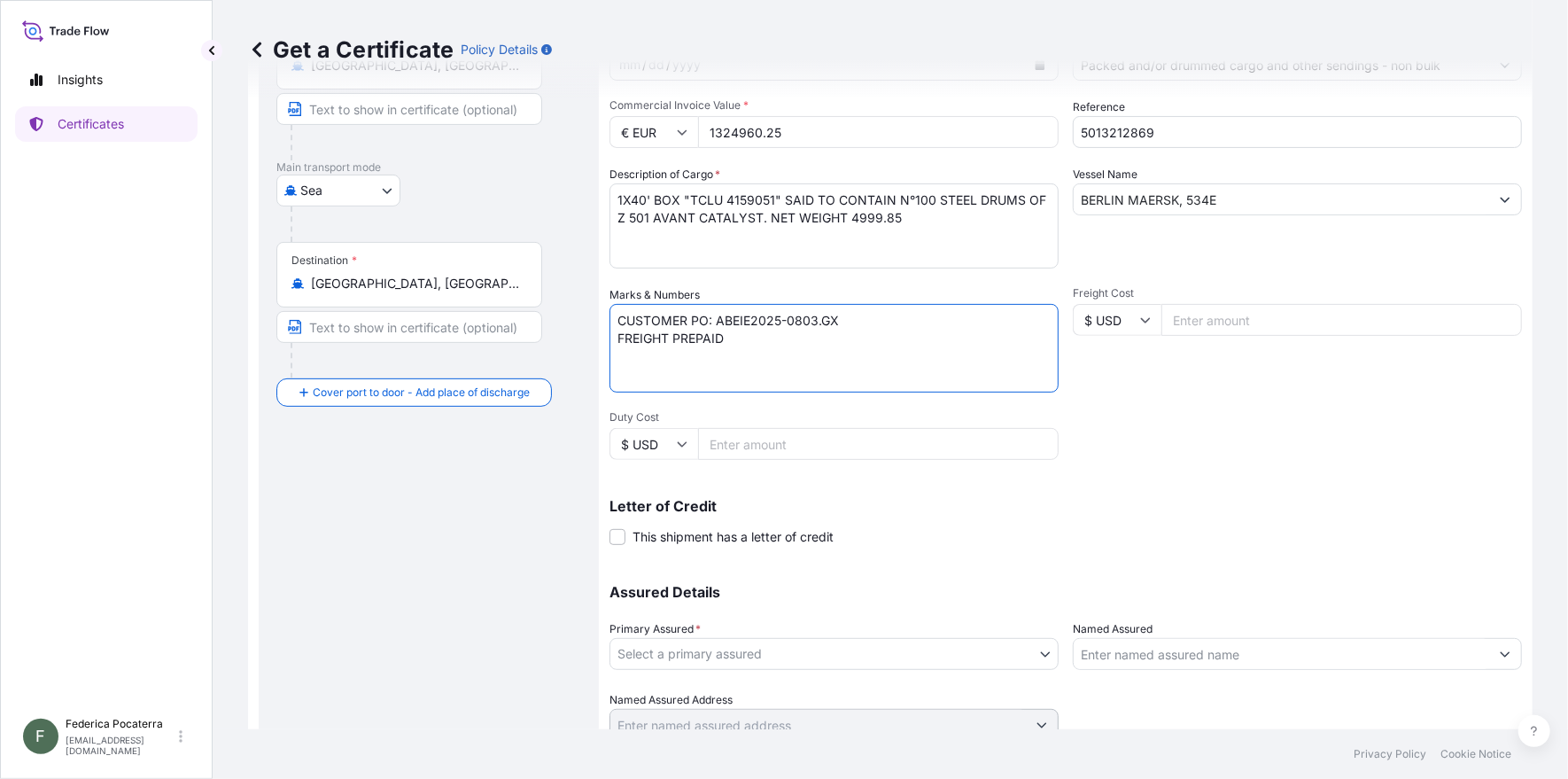
scroll to position [265, 0]
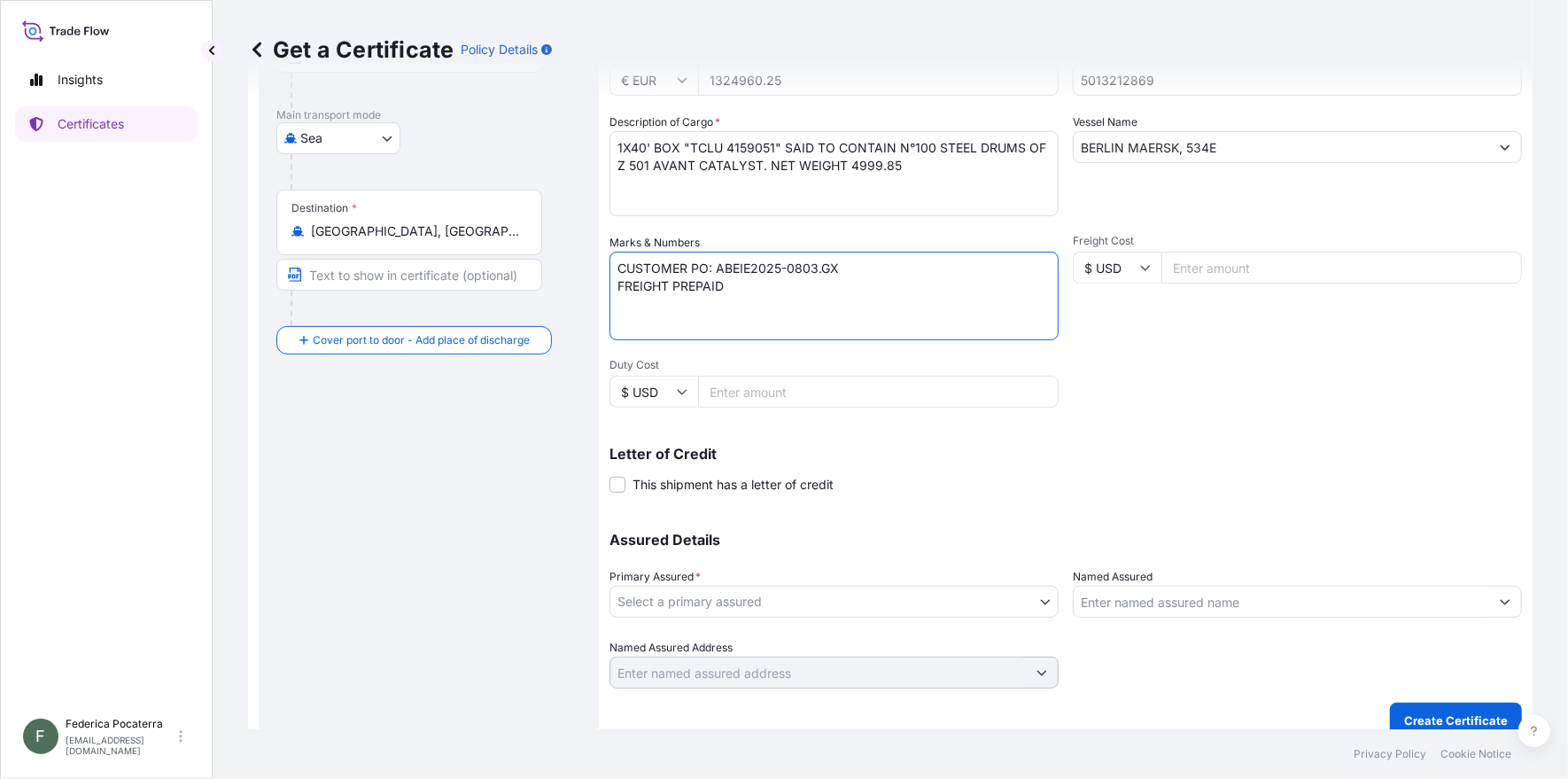
click at [1033, 597] on body "Insights Certificates F [PERSON_NAME] [EMAIL_ADDRESS][DOMAIN_NAME] Get a Certif…" at bounding box center [784, 389] width 1568 height 779
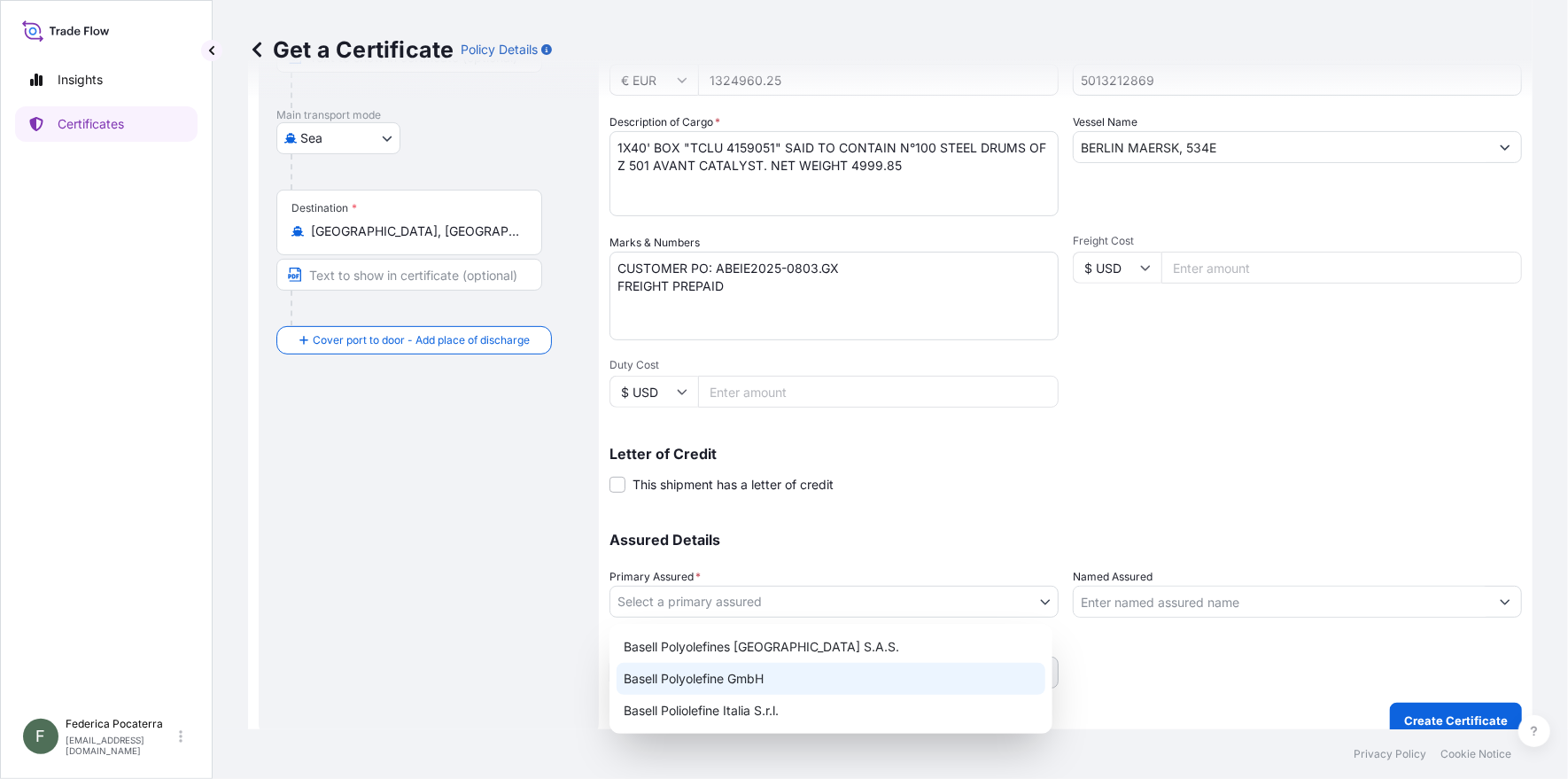
click at [950, 672] on div "Basell Polyolefine GmbH" at bounding box center [831, 678] width 429 height 32
select select "32037"
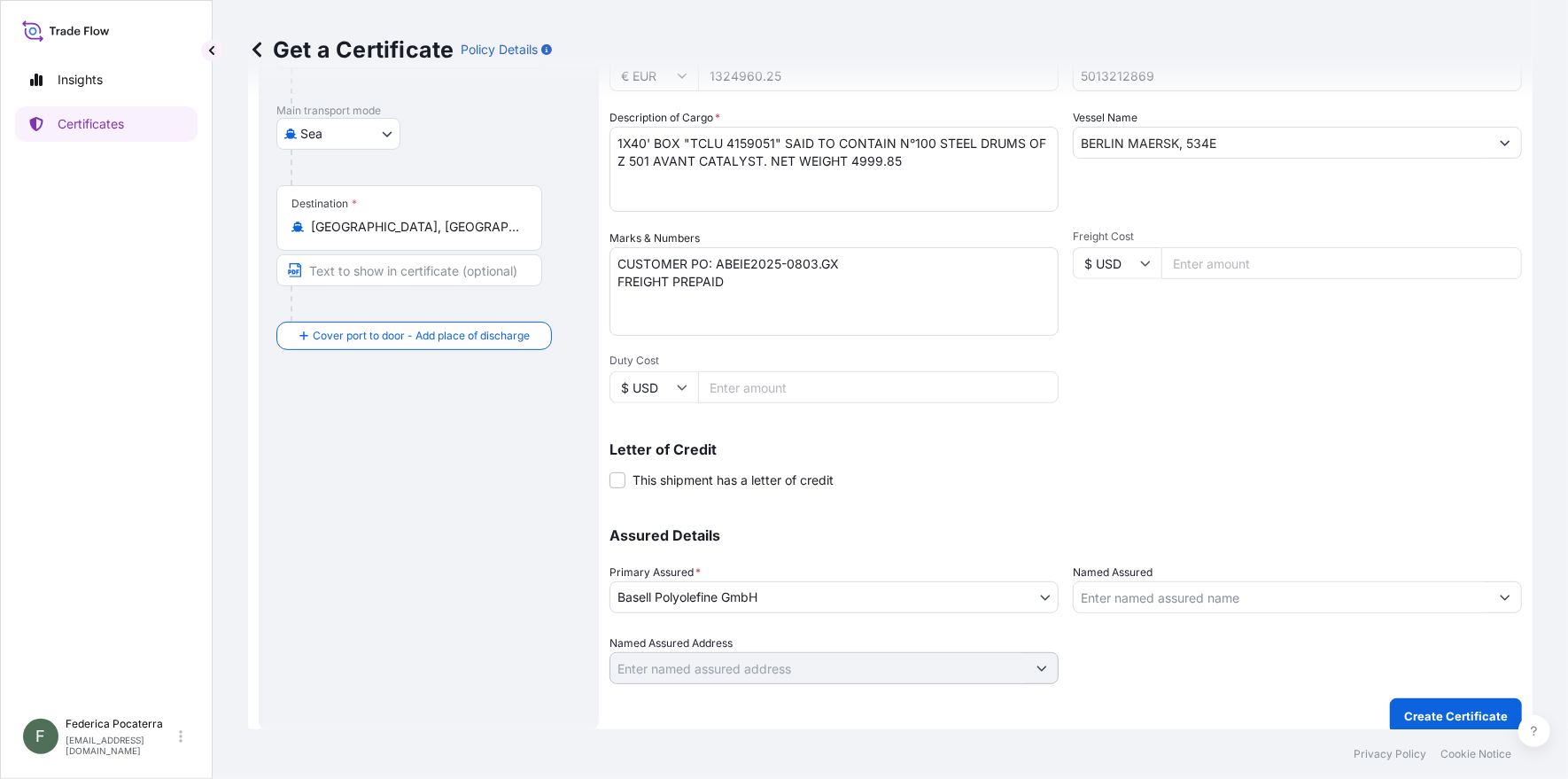
scroll to position [284, 0]
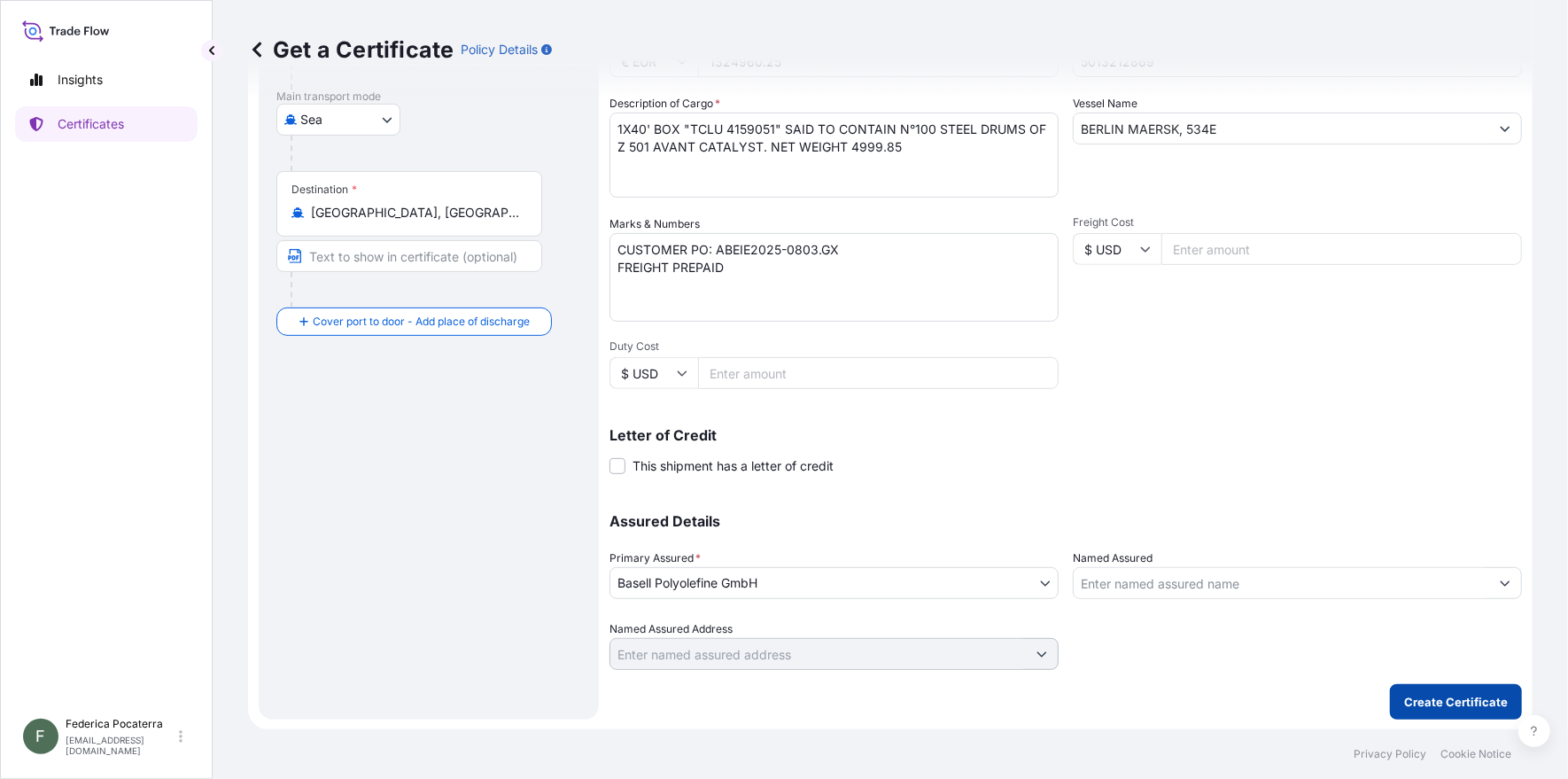
click at [1444, 704] on p "Create Certificate" at bounding box center [1456, 701] width 104 height 18
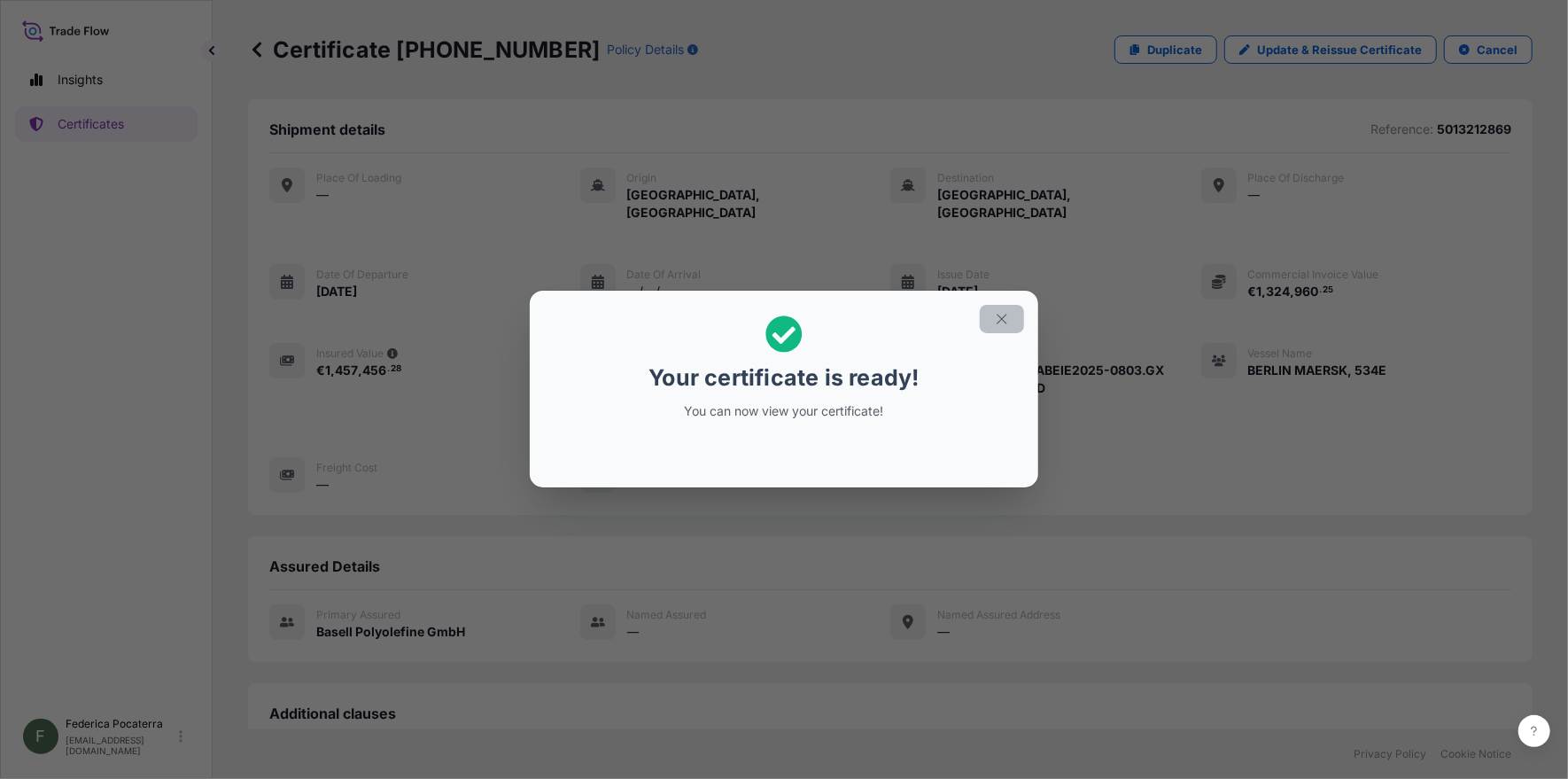
click at [1003, 317] on icon "button" at bounding box center [1001, 319] width 10 height 10
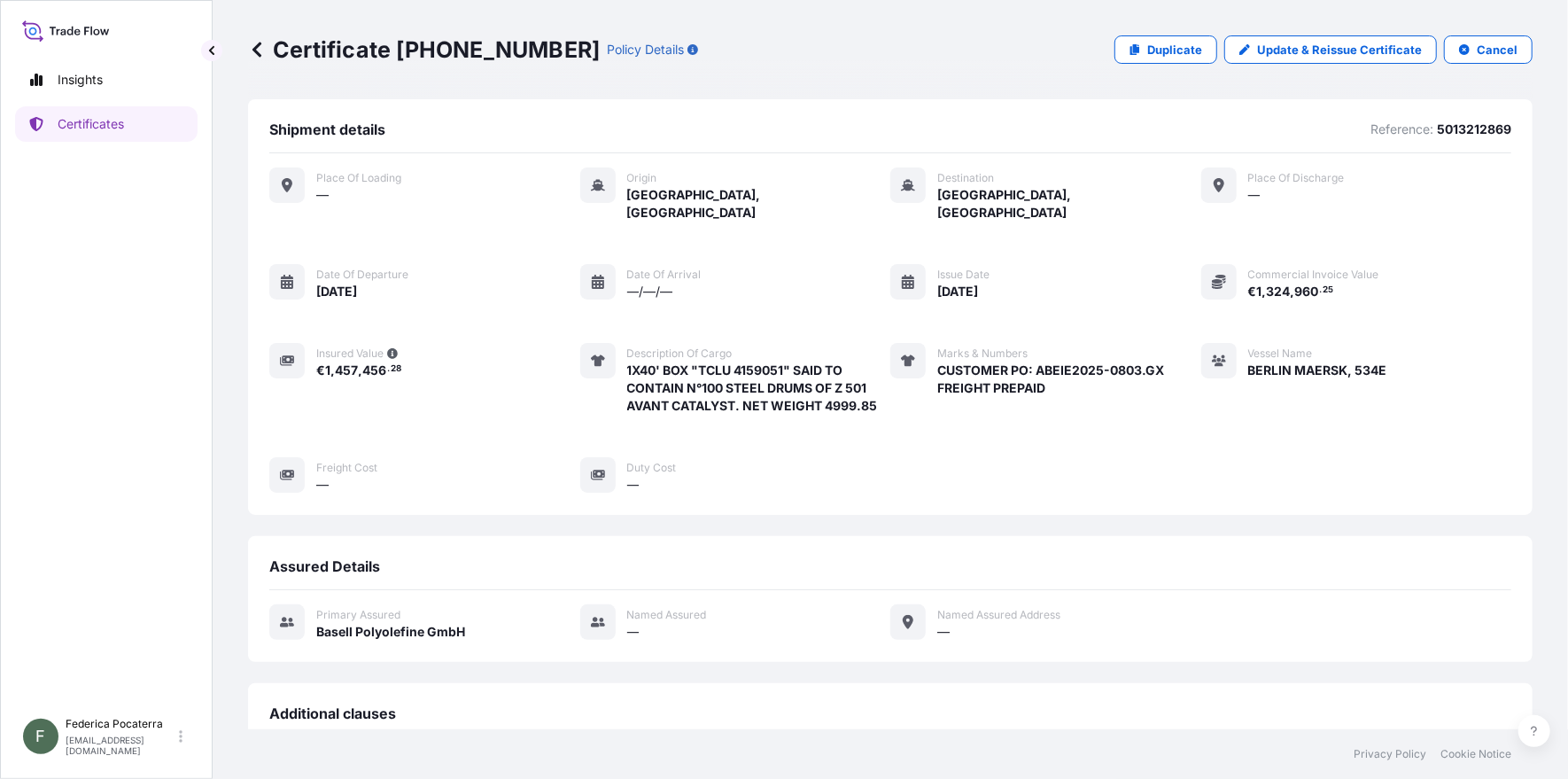
scroll to position [285, 0]
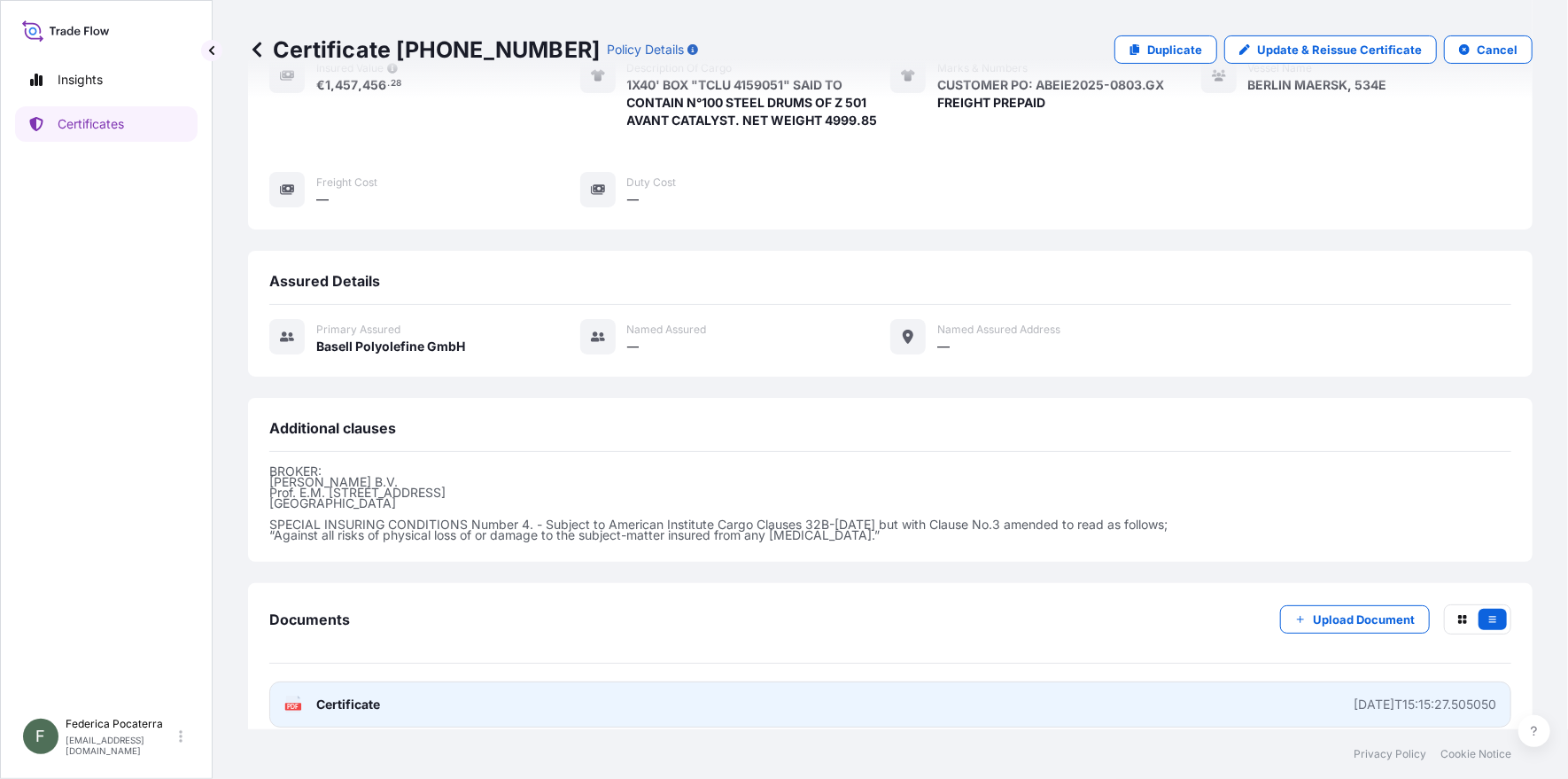
click at [358, 695] on span "Certificate" at bounding box center [348, 704] width 64 height 18
